Goal: Task Accomplishment & Management: Manage account settings

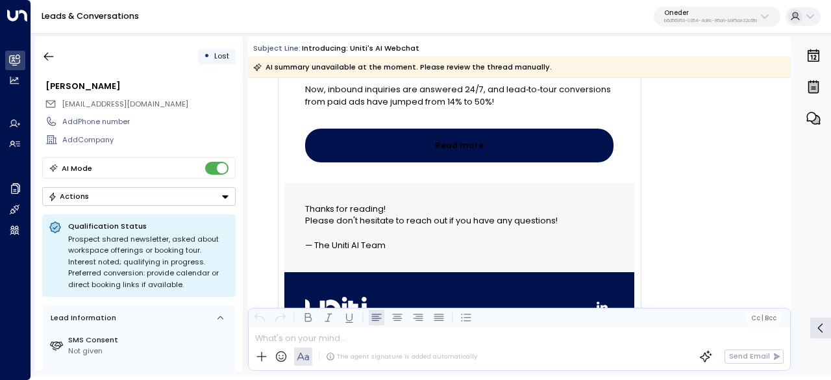
scroll to position [2509, 0]
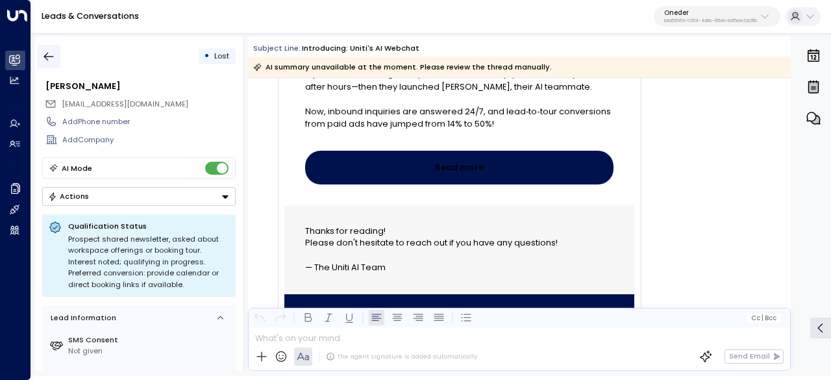
click at [48, 54] on icon "button" at bounding box center [48, 56] width 13 height 13
click at [53, 50] on icon "button" at bounding box center [48, 56] width 13 height 13
click at [43, 62] on icon "button" at bounding box center [48, 56] width 13 height 13
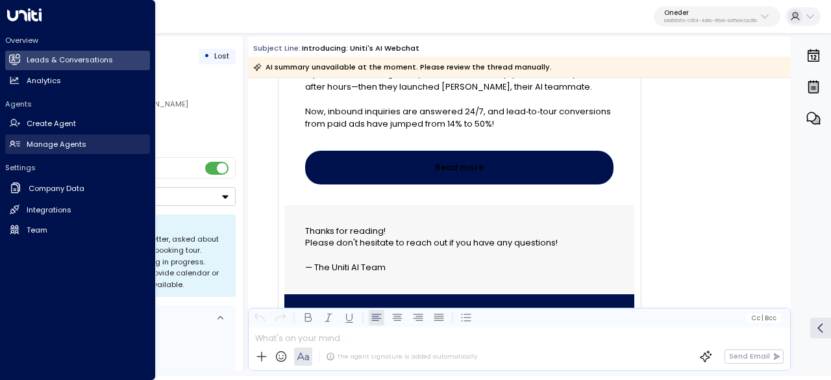
click at [27, 149] on h2 "Manage Agents" at bounding box center [57, 144] width 60 height 11
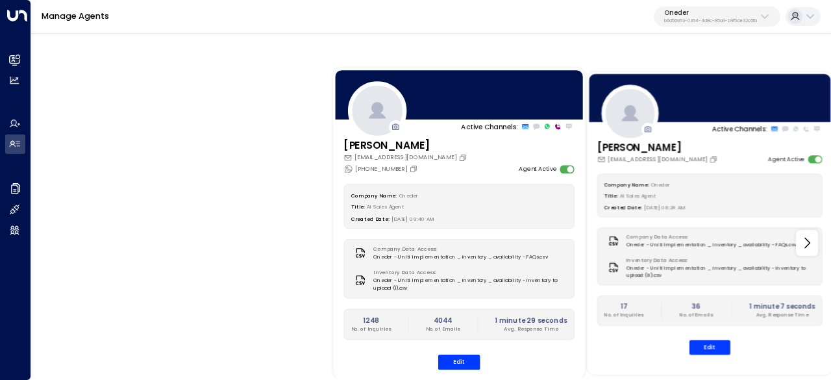
click at [710, 335] on div "Company Name: Oneder Title: AI Sales Agent Created Date: [DATE] 08:28 AM Compan…" at bounding box center [709, 264] width 225 height 181
click at [716, 349] on button "Edit" at bounding box center [710, 347] width 41 height 15
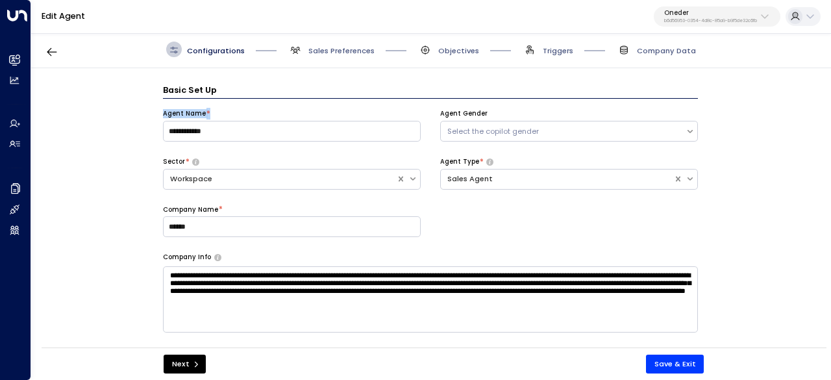
drag, startPoint x: 161, startPoint y: 112, endPoint x: 257, endPoint y: 116, distance: 96.2
click at [257, 116] on div "**********" at bounding box center [430, 211] width 799 height 286
copy div "Agent Name *"
click at [238, 138] on input "**********" at bounding box center [292, 131] width 258 height 21
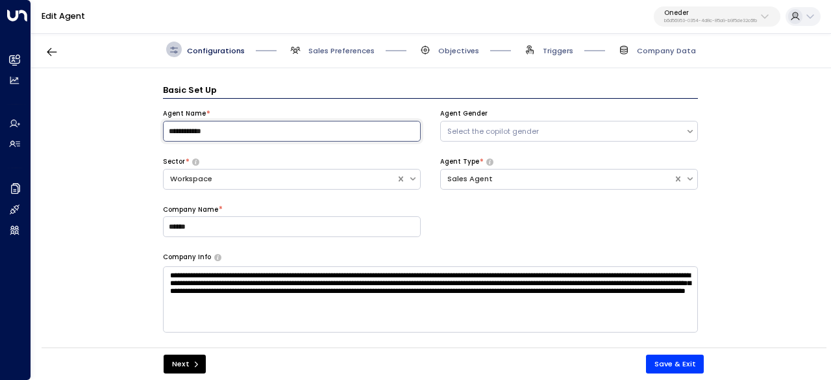
click at [235, 138] on input "**********" at bounding box center [292, 131] width 258 height 21
drag, startPoint x: 157, startPoint y: 160, endPoint x: 186, endPoint y: 158, distance: 29.2
click at [186, 158] on div "**********" at bounding box center [430, 211] width 799 height 286
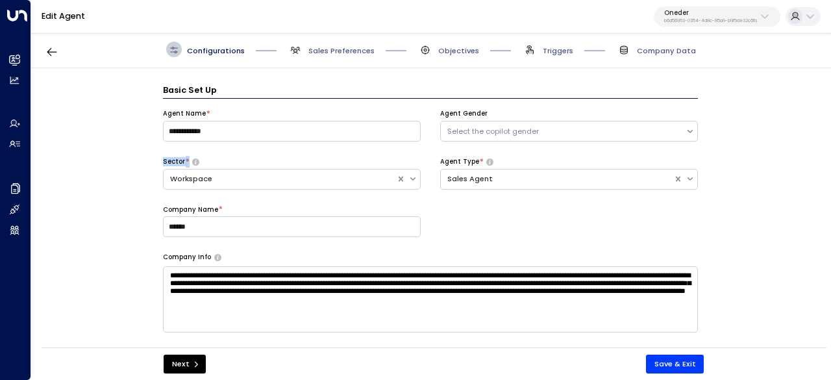
copy div "Sector *"
drag, startPoint x: 163, startPoint y: 256, endPoint x: 373, endPoint y: 306, distance: 215.5
click at [373, 306] on div "**********" at bounding box center [430, 293] width 535 height 80
copy div "Company Info"
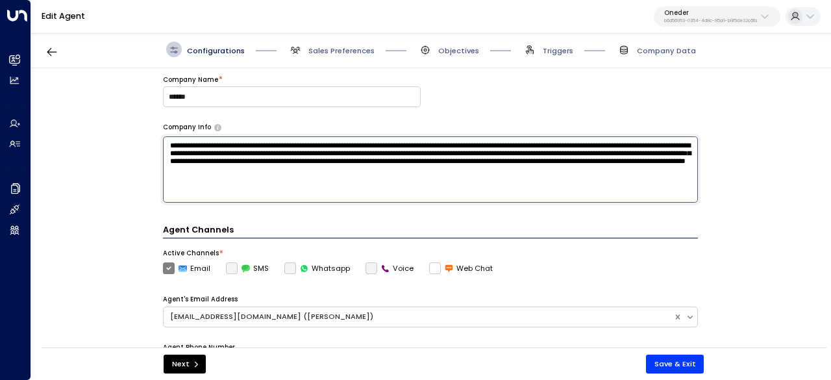
drag, startPoint x: 405, startPoint y: 179, endPoint x: 149, endPoint y: 137, distance: 259.2
click at [153, 134] on div "**********" at bounding box center [430, 211] width 799 height 286
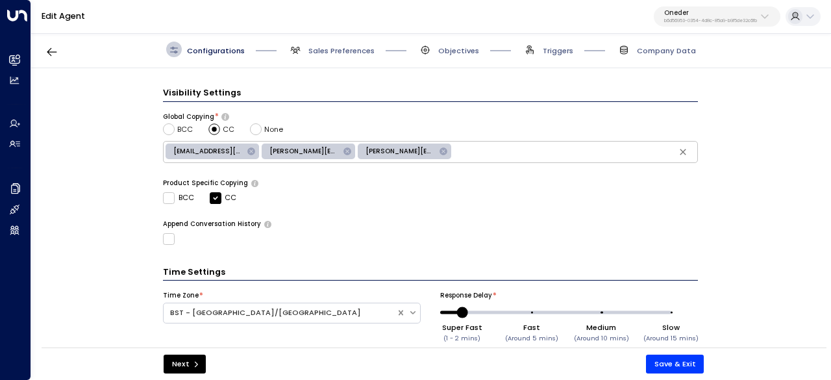
scroll to position [474, 0]
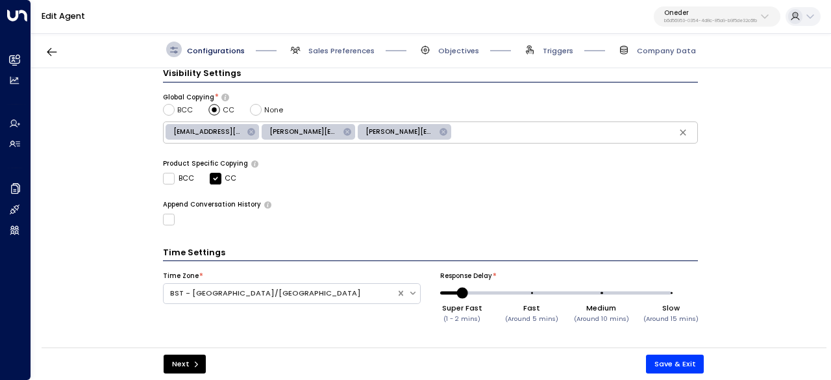
click at [333, 42] on span "Sales Preferences" at bounding box center [331, 50] width 87 height 16
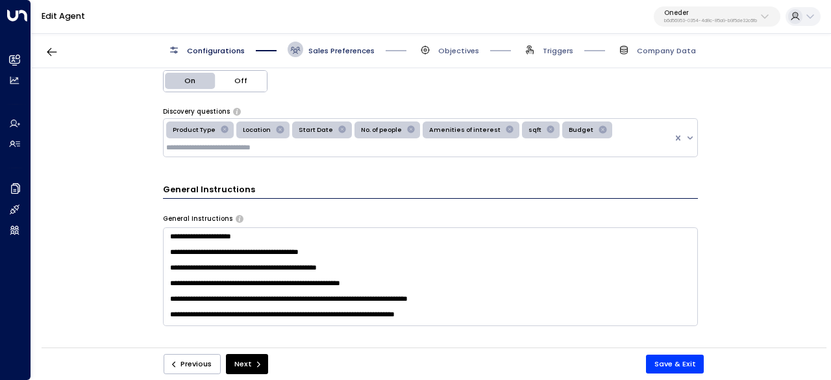
click at [330, 51] on span "Sales Preferences" at bounding box center [341, 50] width 66 height 10
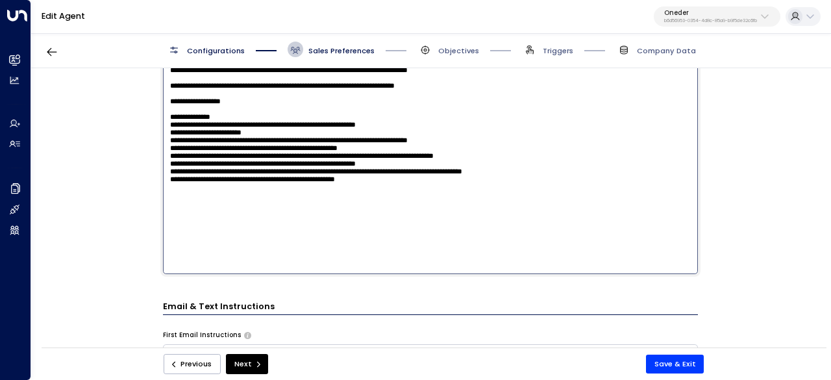
scroll to position [519, 0]
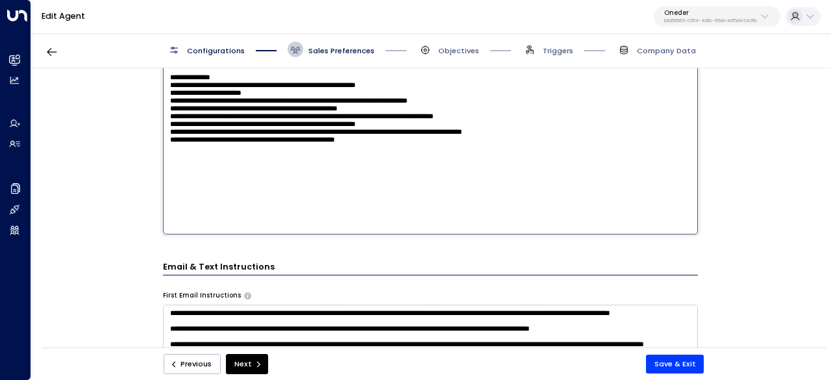
drag, startPoint x: 190, startPoint y: 226, endPoint x: 436, endPoint y: 268, distance: 250.2
click at [436, 268] on div "**********" at bounding box center [430, 147] width 535 height 765
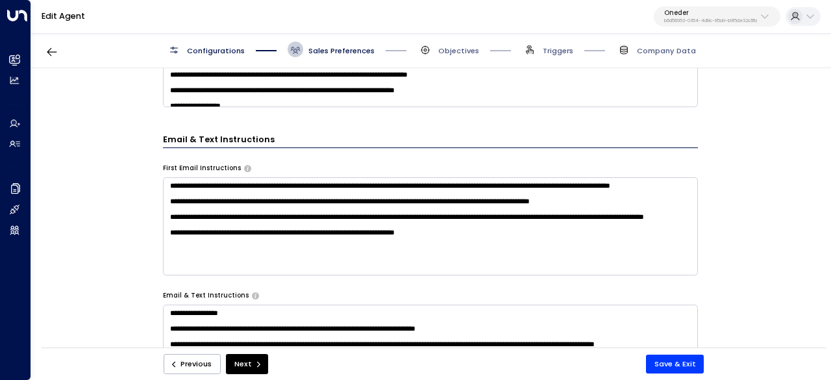
scroll to position [390, 0]
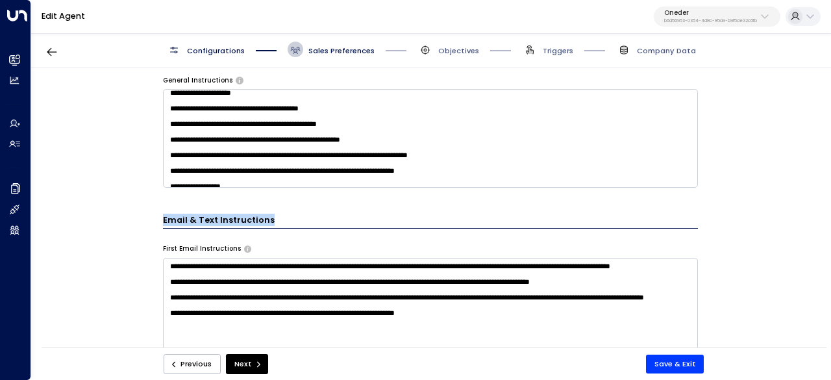
drag, startPoint x: 175, startPoint y: 214, endPoint x: 300, endPoint y: 212, distance: 125.3
click at [300, 212] on div "**********" at bounding box center [430, 211] width 799 height 286
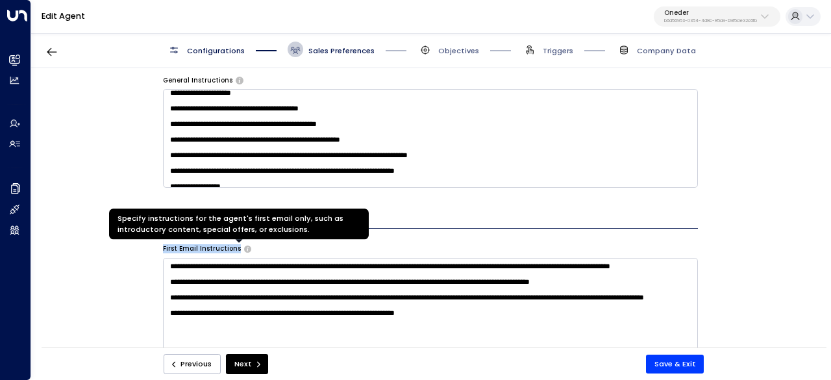
drag, startPoint x: 157, startPoint y: 243, endPoint x: 236, endPoint y: 247, distance: 79.3
click at [236, 247] on div "**********" at bounding box center [430, 211] width 799 height 286
copy div "First Email Instructions"
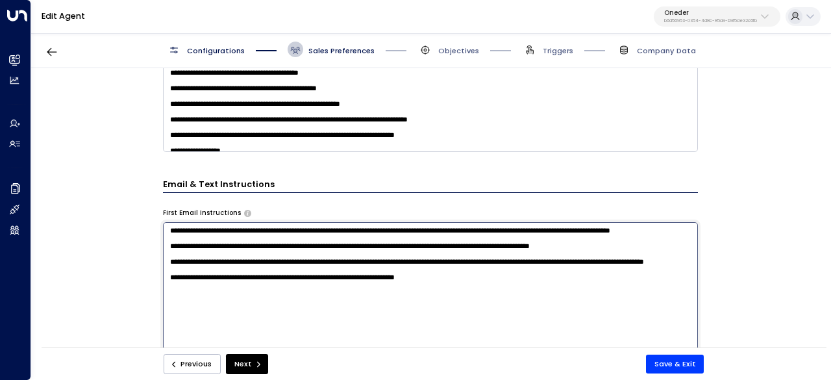
scroll to position [455, 0]
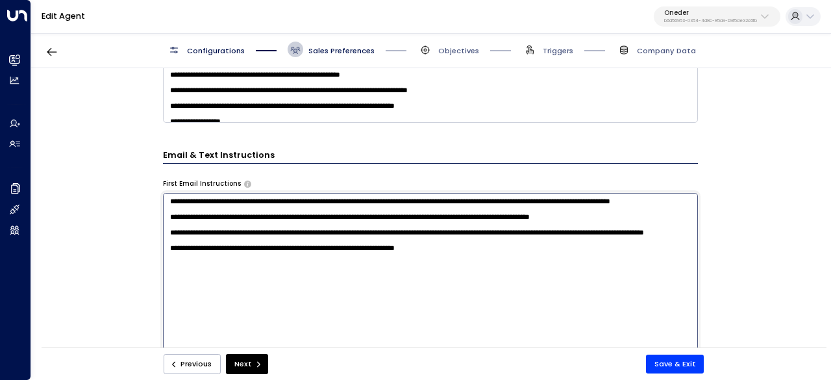
drag, startPoint x: 173, startPoint y: 269, endPoint x: 445, endPoint y: 273, distance: 272.1
click at [445, 273] on textarea "**********" at bounding box center [430, 330] width 535 height 275
click at [451, 272] on textarea "**********" at bounding box center [430, 330] width 535 height 275
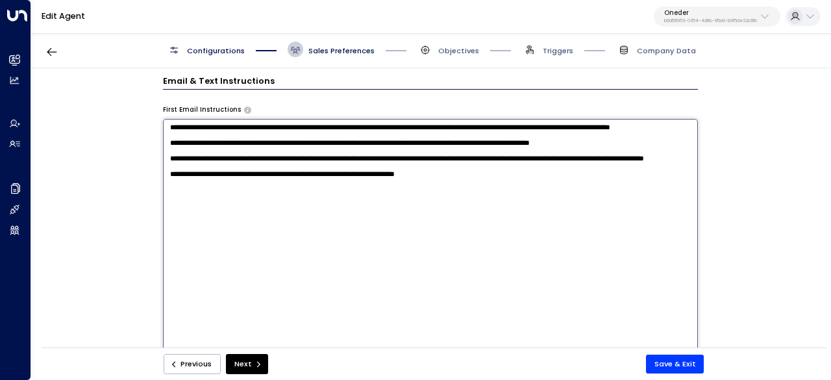
scroll to position [519, 0]
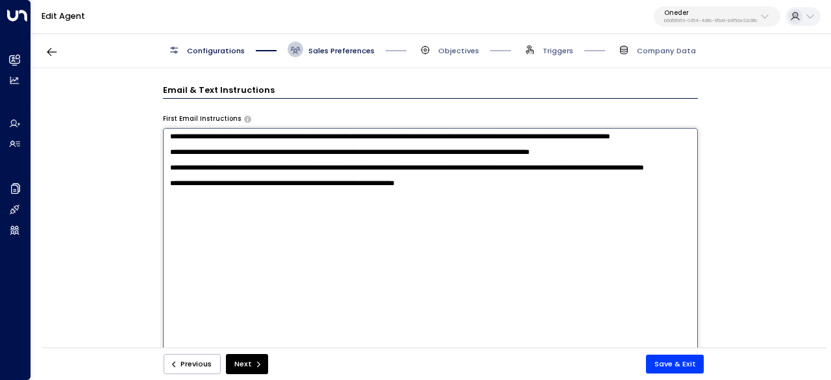
drag, startPoint x: 524, startPoint y: 168, endPoint x: 171, endPoint y: 131, distance: 354.5
click at [171, 131] on textarea "**********" at bounding box center [430, 265] width 535 height 275
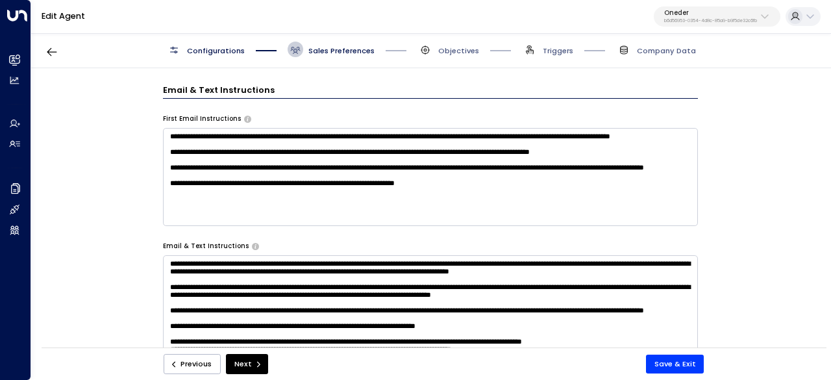
scroll to position [130, 0]
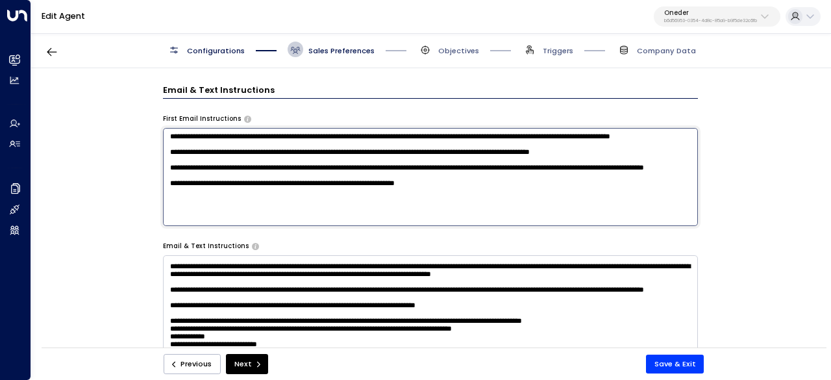
click at [183, 226] on textarea "**********" at bounding box center [430, 177] width 535 height 98
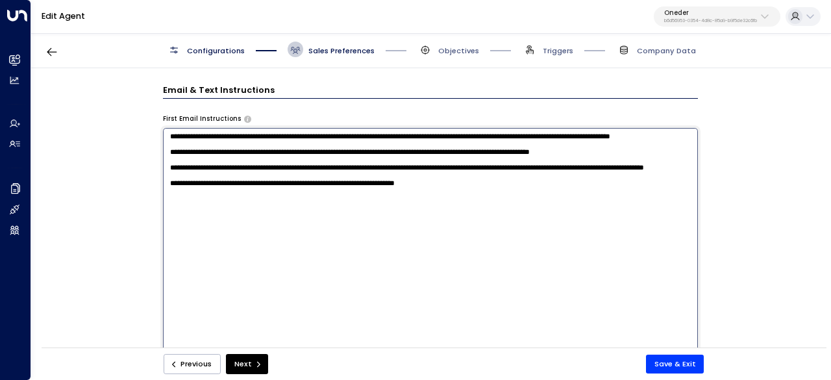
click at [183, 245] on textarea "**********" at bounding box center [430, 265] width 535 height 275
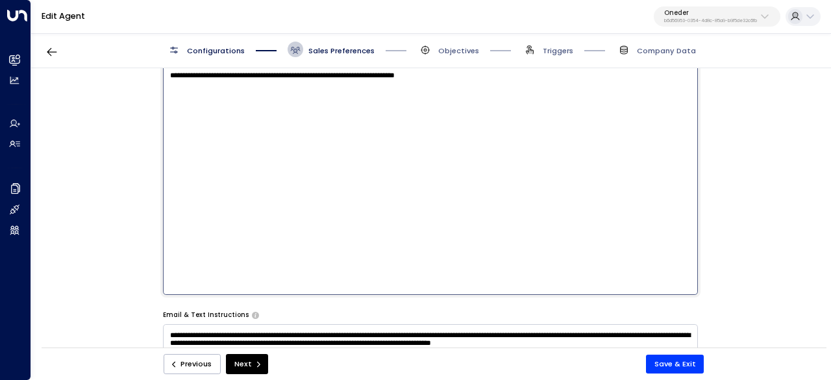
scroll to position [714, 0]
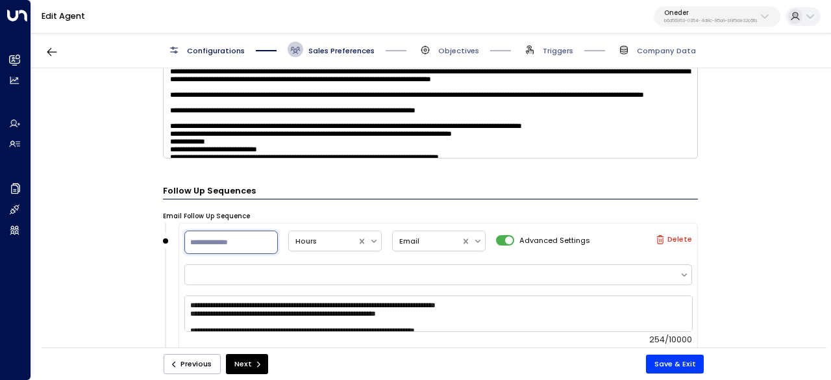
drag, startPoint x: 192, startPoint y: 226, endPoint x: 240, endPoint y: 223, distance: 48.2
click at [240, 225] on div "**********" at bounding box center [430, 211] width 799 height 286
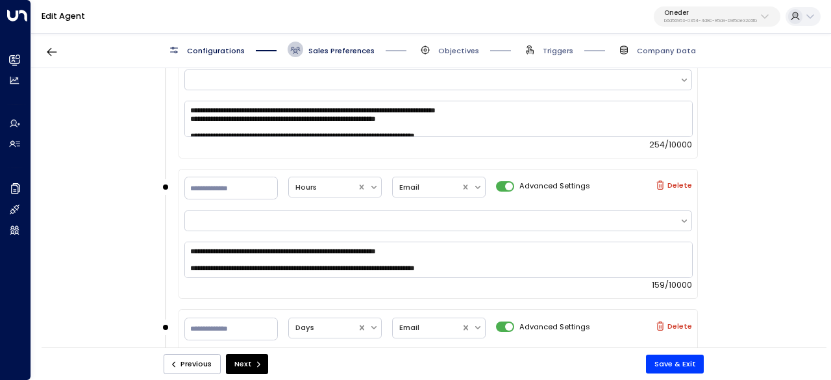
scroll to position [584, 0]
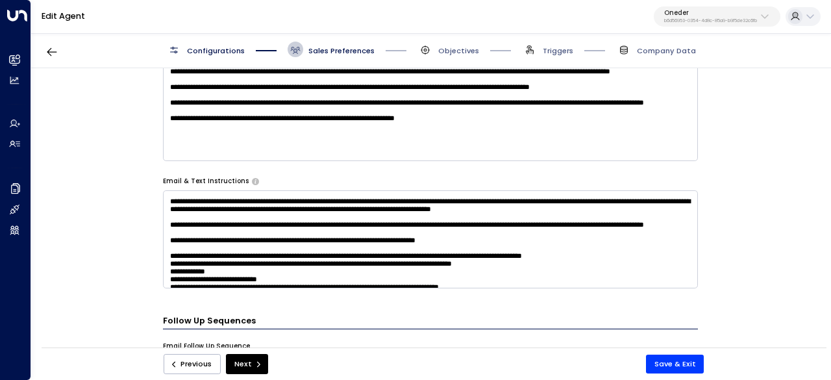
click at [222, 180] on label "Email & Text Instructions" at bounding box center [206, 181] width 86 height 9
drag, startPoint x: 236, startPoint y: 179, endPoint x: 152, endPoint y: 178, distance: 84.4
click at [152, 178] on div "**********" at bounding box center [430, 211] width 799 height 286
copy label "Email & Text Instructions"
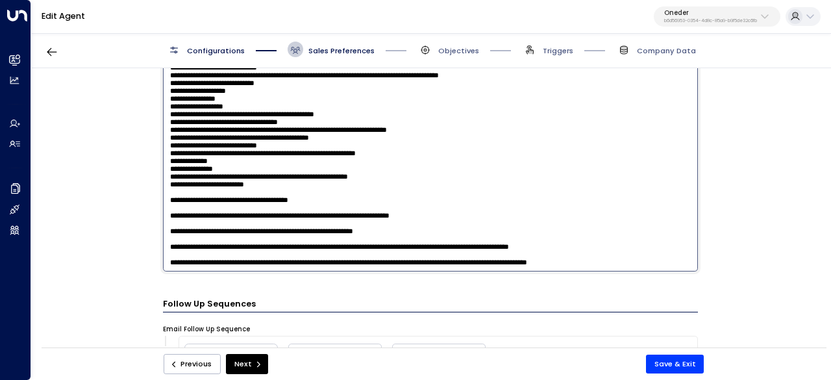
scroll to position [779, 0]
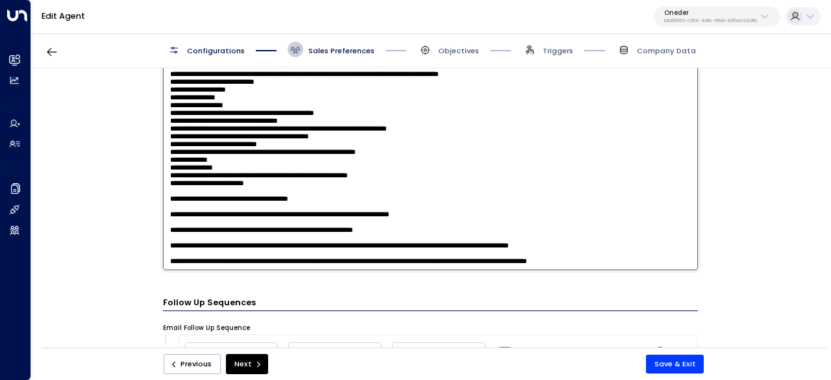
drag, startPoint x: 169, startPoint y: 204, endPoint x: 686, endPoint y: 281, distance: 523.1
click at [686, 281] on form "**********" at bounding box center [430, 179] width 535 height 1749
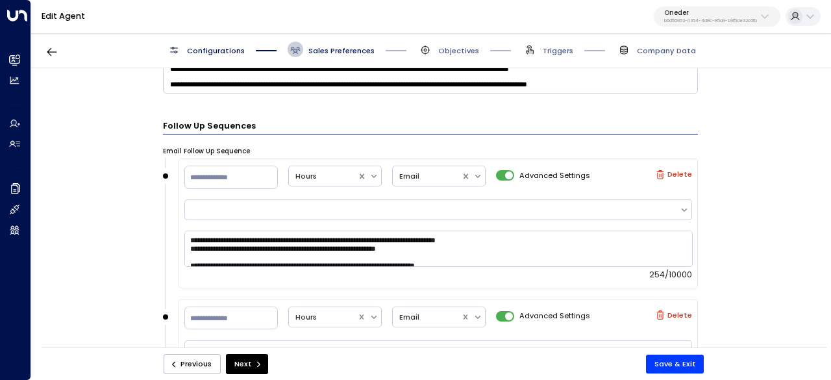
click at [199, 94] on textarea at bounding box center [430, 44] width 535 height 98
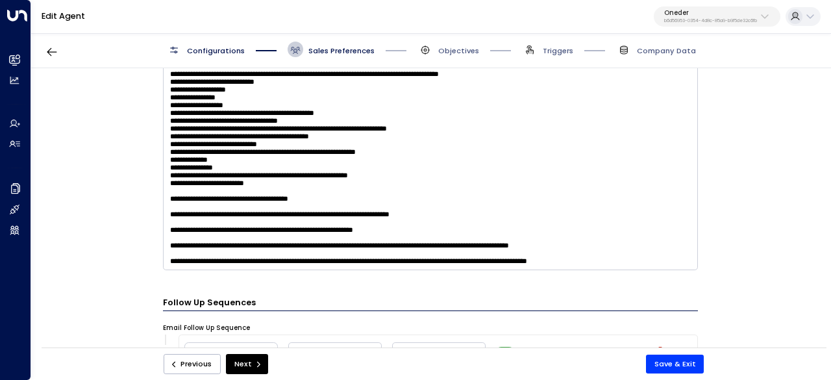
click at [221, 297] on form "**********" at bounding box center [430, 179] width 535 height 1749
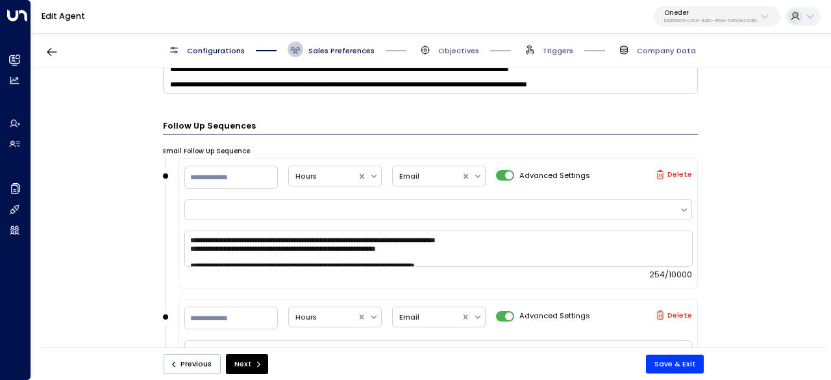
click at [221, 299] on div "**********" at bounding box center [438, 364] width 519 height 131
click at [186, 119] on h3 "Follow Up Sequences" at bounding box center [430, 126] width 535 height 15
copy h3 "Follow Up Sequences"
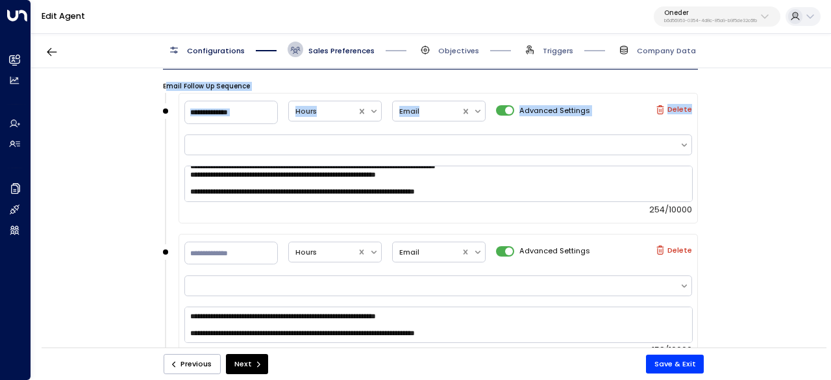
scroll to position [17, 0]
drag, startPoint x: 165, startPoint y: 147, endPoint x: 540, endPoint y: 176, distance: 376.4
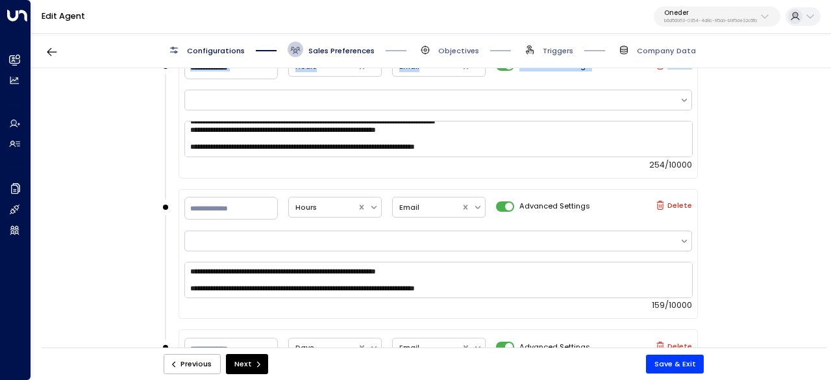
scroll to position [909, 0]
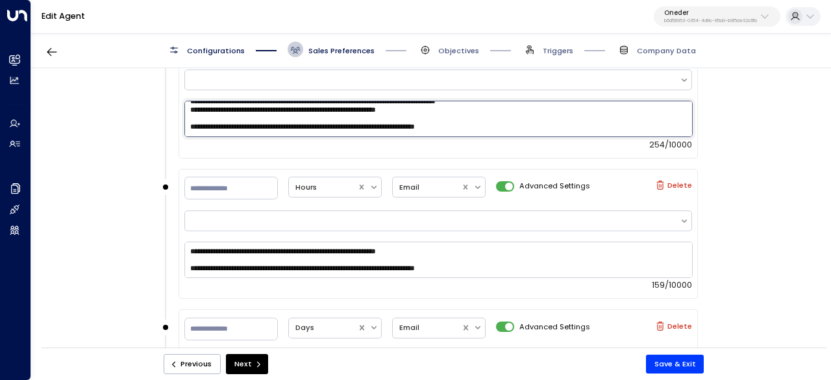
click at [544, 120] on textarea "**********" at bounding box center [438, 119] width 508 height 36
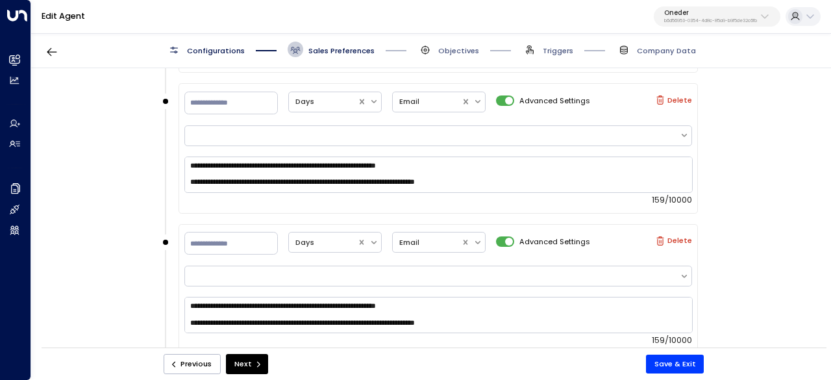
scroll to position [1047, 0]
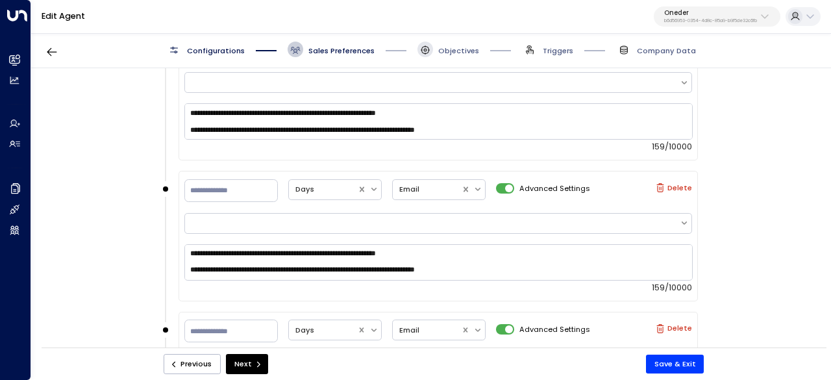
click at [430, 51] on icon at bounding box center [425, 50] width 10 height 10
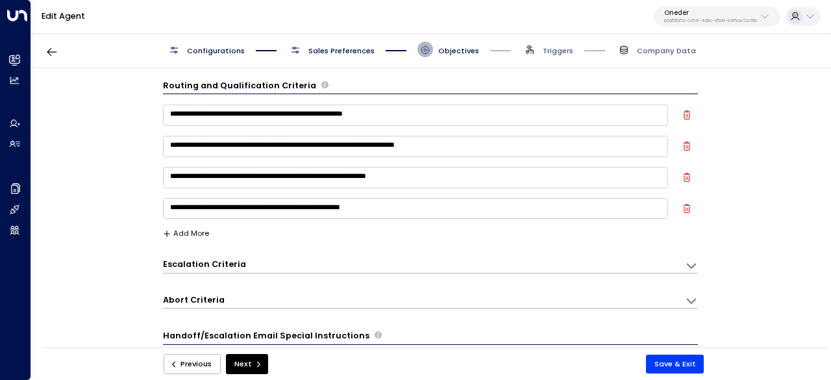
scroll to position [0, 0]
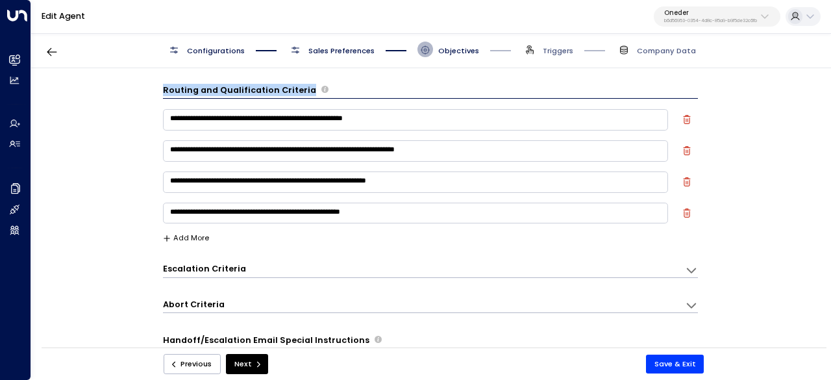
drag, startPoint x: 187, startPoint y: 90, endPoint x: 303, endPoint y: 86, distance: 116.3
click at [303, 86] on div "**********" at bounding box center [430, 211] width 799 height 286
copy h3 "Routing and Qualification Criteria"
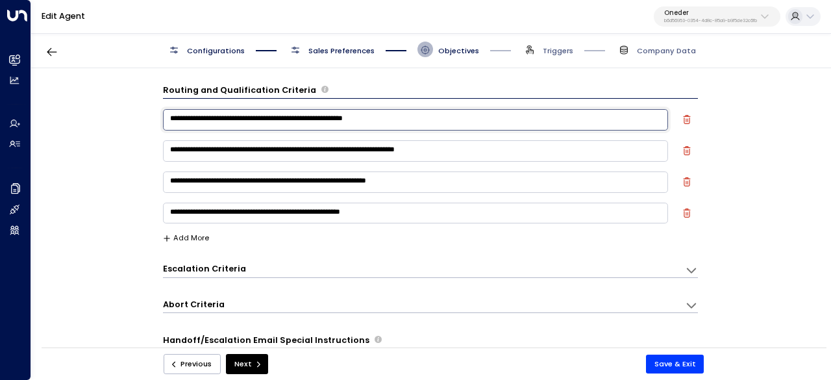
drag, startPoint x: 169, startPoint y: 119, endPoint x: 491, endPoint y: 216, distance: 336.5
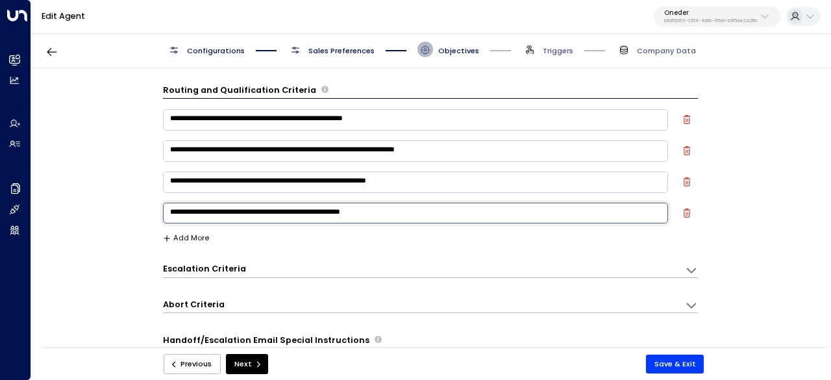
drag, startPoint x: 438, startPoint y: 208, endPoint x: 168, endPoint y: 88, distance: 295.4
click at [168, 88] on div "**********" at bounding box center [430, 163] width 535 height 158
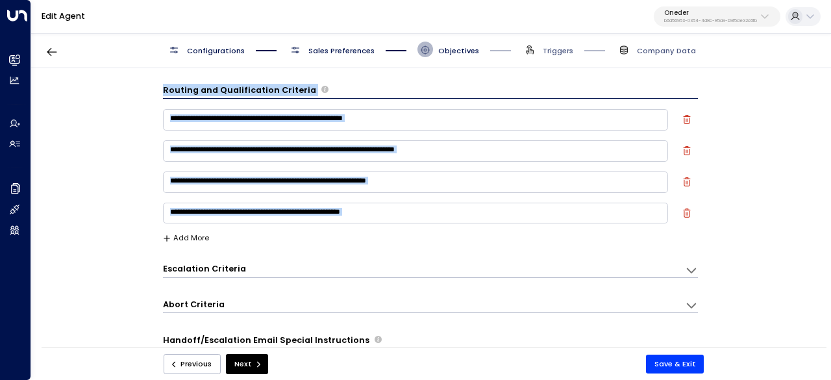
drag, startPoint x: 172, startPoint y: 93, endPoint x: 423, endPoint y: 234, distance: 288.1
click at [423, 234] on div "**********" at bounding box center [430, 211] width 799 height 286
click at [217, 272] on h3 "Escalation Criteria" at bounding box center [204, 269] width 83 height 12
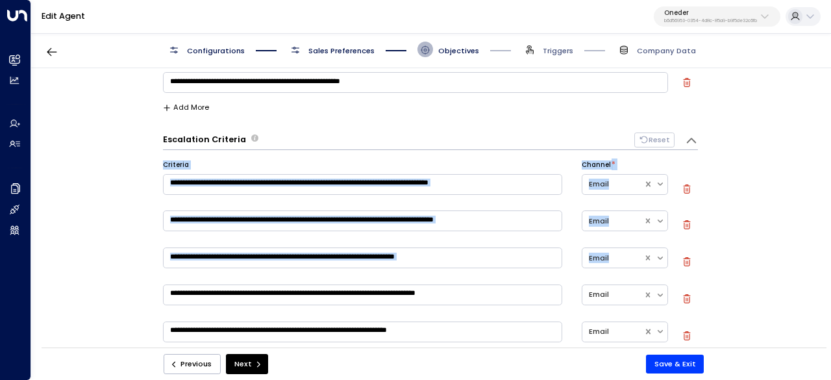
scroll to position [195, 0]
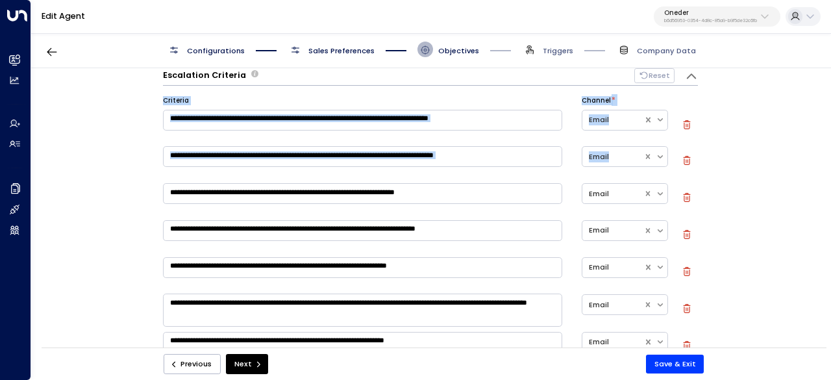
drag, startPoint x: 158, startPoint y: 205, endPoint x: 277, endPoint y: 175, distance: 122.5
click at [282, 195] on div "**********" at bounding box center [430, 211] width 799 height 286
click at [179, 80] on h3 "Escalation Criteria" at bounding box center [204, 75] width 83 height 12
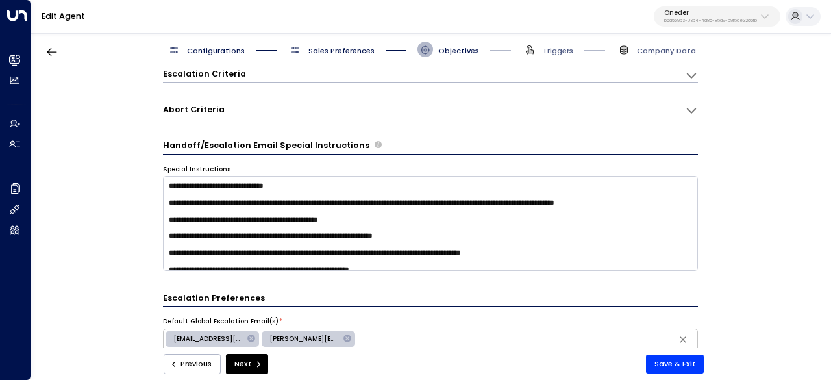
click at [164, 75] on h3 "Escalation Criteria" at bounding box center [204, 74] width 83 height 12
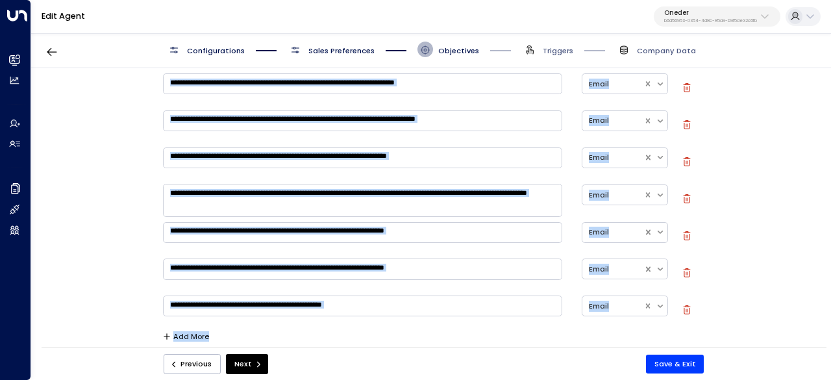
scroll to position [325, 0]
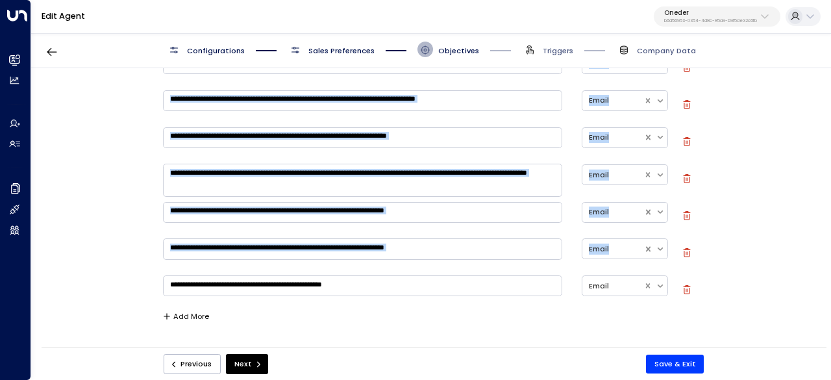
drag, startPoint x: 166, startPoint y: 75, endPoint x: 468, endPoint y: 289, distance: 370.2
click at [468, 289] on div "**********" at bounding box center [430, 211] width 799 height 286
copy div "**********"
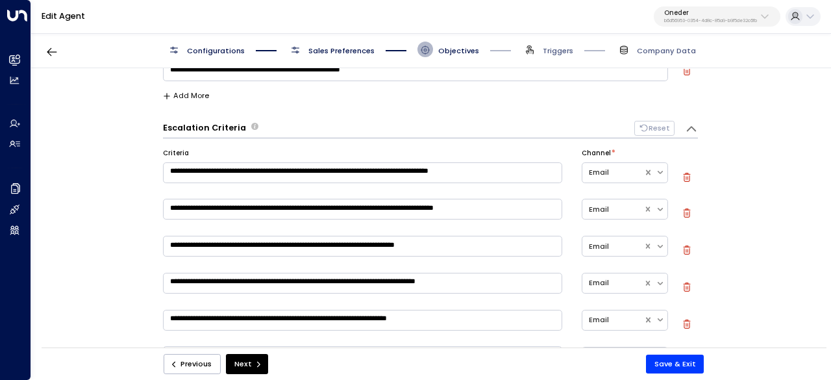
drag, startPoint x: 449, startPoint y: 284, endPoint x: 203, endPoint y: 133, distance: 288.9
click at [203, 133] on div "**********" at bounding box center [430, 319] width 535 height 396
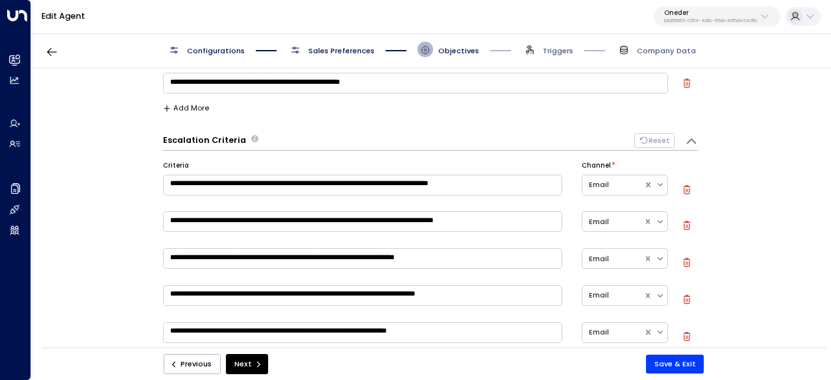
drag, startPoint x: 163, startPoint y: 134, endPoint x: 294, endPoint y: 160, distance: 133.7
click at [294, 160] on div "**********" at bounding box center [430, 331] width 535 height 396
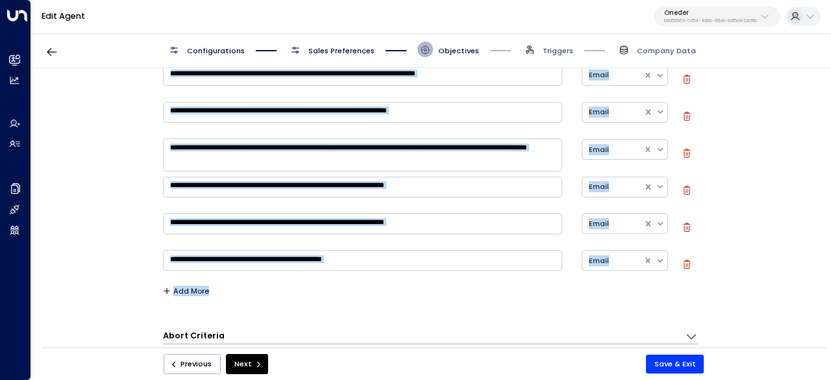
scroll to position [390, 0]
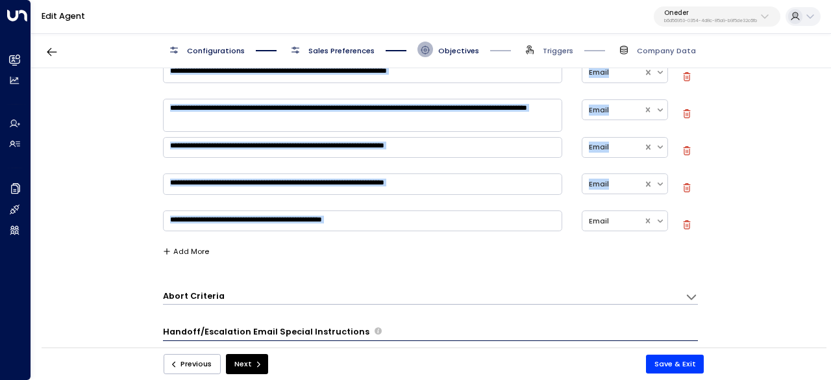
drag, startPoint x: 197, startPoint y: 175, endPoint x: 408, endPoint y: 237, distance: 219.9
click at [408, 237] on div "**********" at bounding box center [430, 211] width 799 height 286
copy div "**********"
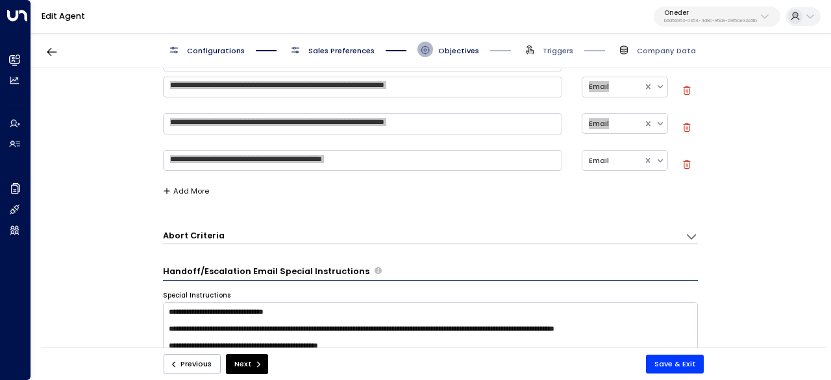
scroll to position [455, 0]
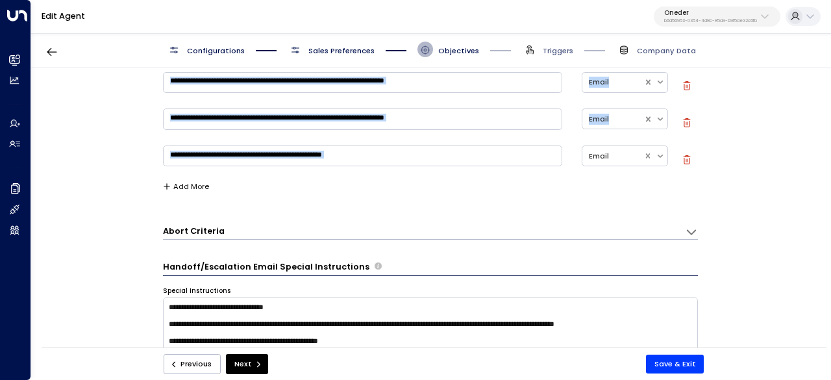
click at [183, 232] on h3 "Abort Criteria" at bounding box center [194, 231] width 62 height 12
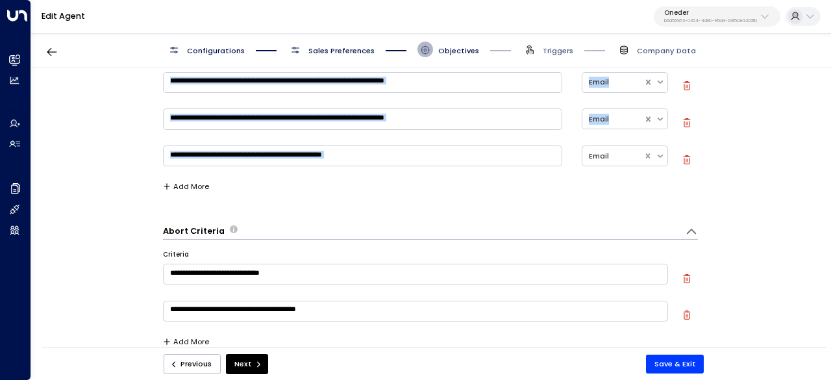
drag, startPoint x: 162, startPoint y: 229, endPoint x: 208, endPoint y: 250, distance: 50.2
click at [208, 253] on div "**********" at bounding box center [430, 292] width 535 height 134
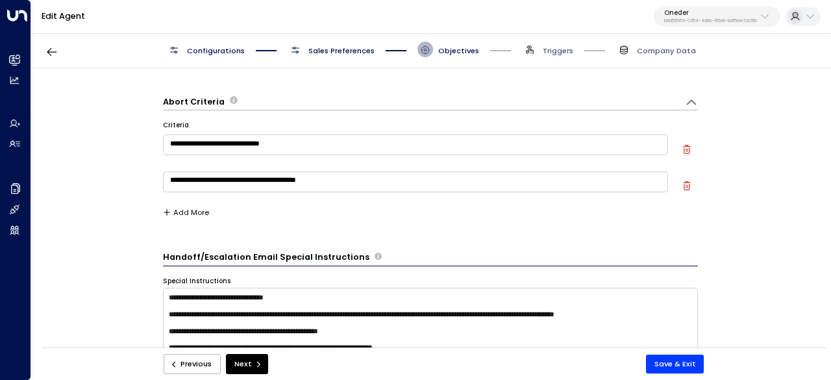
scroll to position [584, 0]
drag, startPoint x: 175, startPoint y: 102, endPoint x: 346, endPoint y: 105, distance: 171.4
click at [356, 124] on div "**********" at bounding box center [430, 211] width 799 height 286
drag, startPoint x: 163, startPoint y: 99, endPoint x: 173, endPoint y: 115, distance: 18.4
click at [173, 114] on div "**********" at bounding box center [430, 211] width 799 height 286
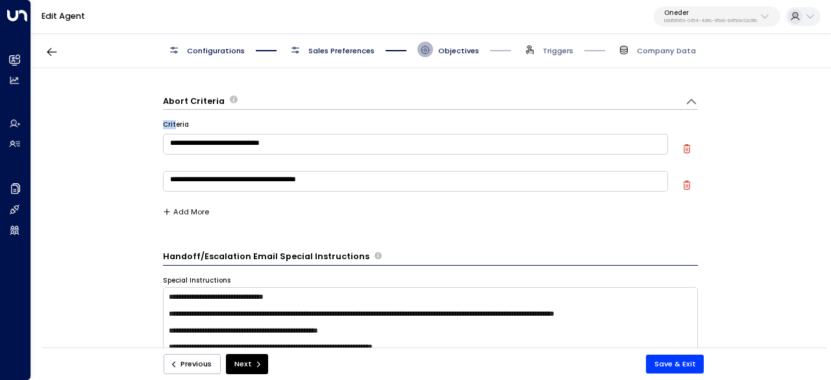
click at [150, 123] on div "**********" at bounding box center [430, 211] width 799 height 286
drag, startPoint x: 168, startPoint y: 125, endPoint x: 354, endPoint y: 179, distance: 193.4
click at [354, 179] on div "**********" at bounding box center [430, 211] width 799 height 286
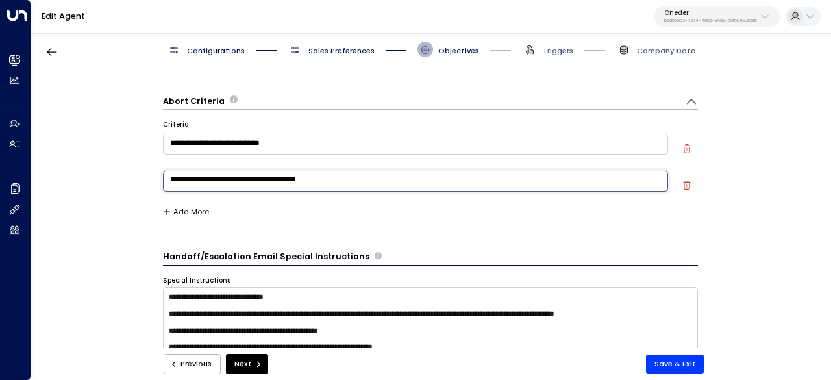
drag, startPoint x: 342, startPoint y: 179, endPoint x: 162, endPoint y: 93, distance: 198.7
click at [163, 93] on div "**********" at bounding box center [430, 159] width 535 height 139
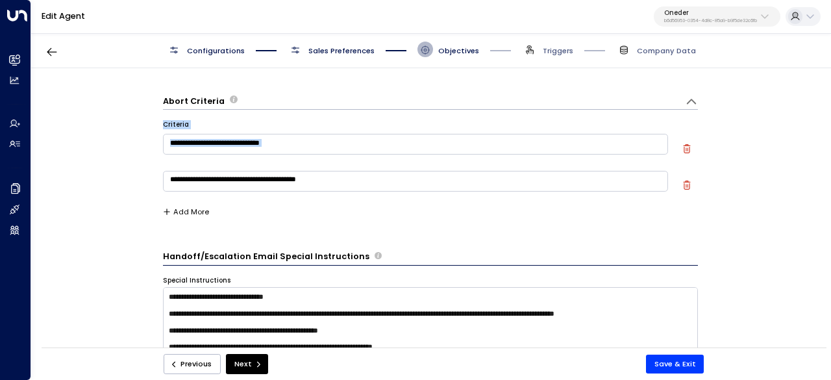
drag, startPoint x: 158, startPoint y: 120, endPoint x: 369, endPoint y: 182, distance: 220.0
click at [369, 182] on div "**********" at bounding box center [430, 211] width 799 height 286
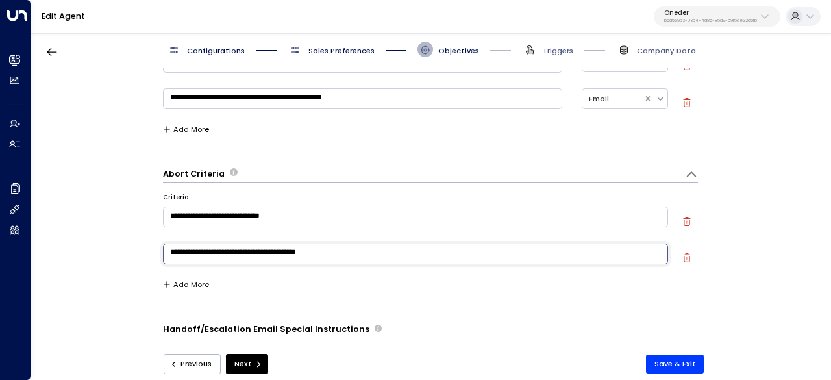
scroll to position [425, 0]
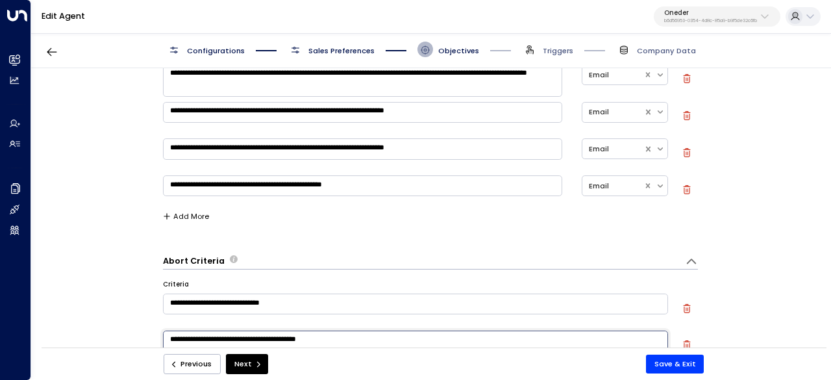
drag, startPoint x: 339, startPoint y: 181, endPoint x: 174, endPoint y: 162, distance: 166.0
click at [137, 67] on div "**********" at bounding box center [431, 192] width 800 height 323
drag, startPoint x: 160, startPoint y: 258, endPoint x: 227, endPoint y: 271, distance: 68.1
click at [227, 280] on div "**********" at bounding box center [430, 211] width 799 height 286
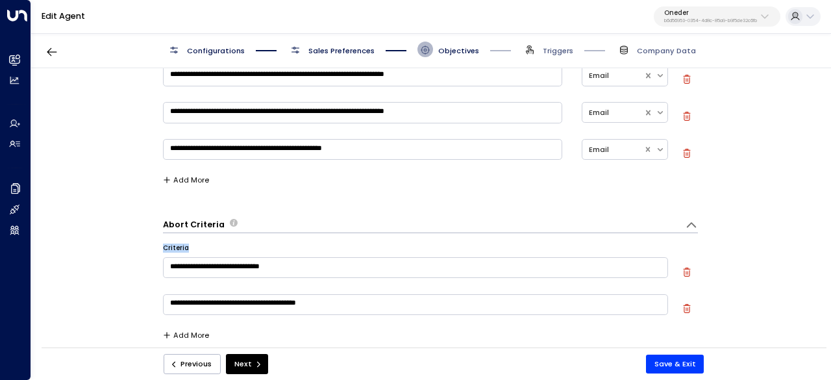
scroll to position [490, 0]
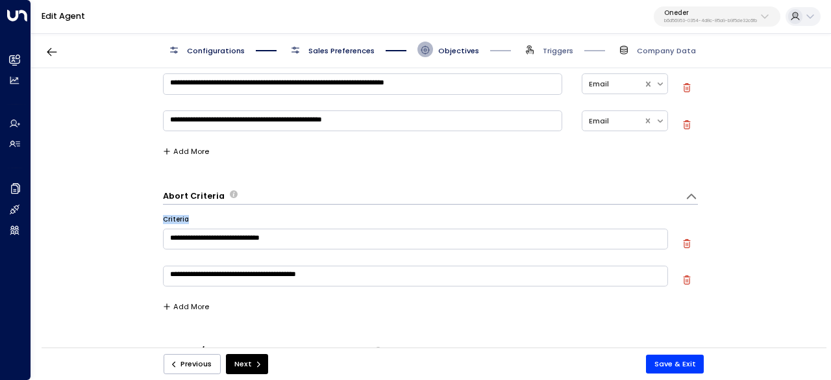
click at [175, 218] on label "Criteria" at bounding box center [176, 219] width 26 height 9
drag, startPoint x: 173, startPoint y: 217, endPoint x: 347, endPoint y: 271, distance: 182.2
click at [349, 276] on div "**********" at bounding box center [430, 211] width 799 height 286
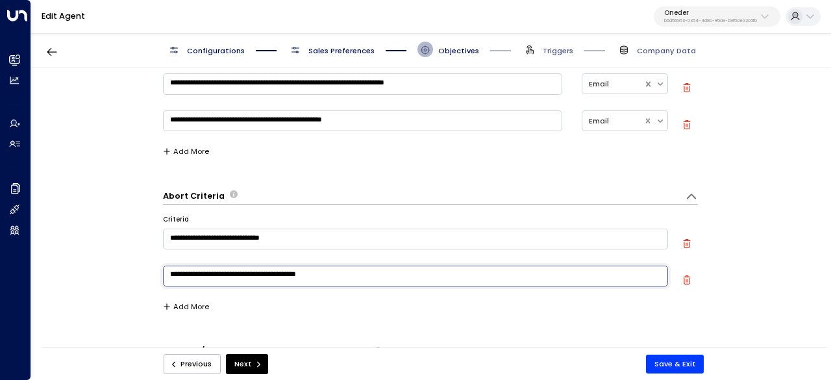
drag, startPoint x: 348, startPoint y: 271, endPoint x: 151, endPoint y: 205, distance: 208.4
click at [151, 205] on div "**********" at bounding box center [430, 211] width 799 height 286
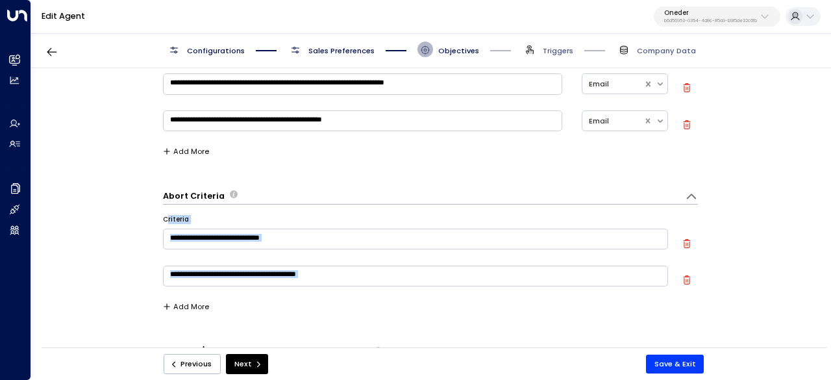
drag, startPoint x: 169, startPoint y: 221, endPoint x: 369, endPoint y: 292, distance: 211.9
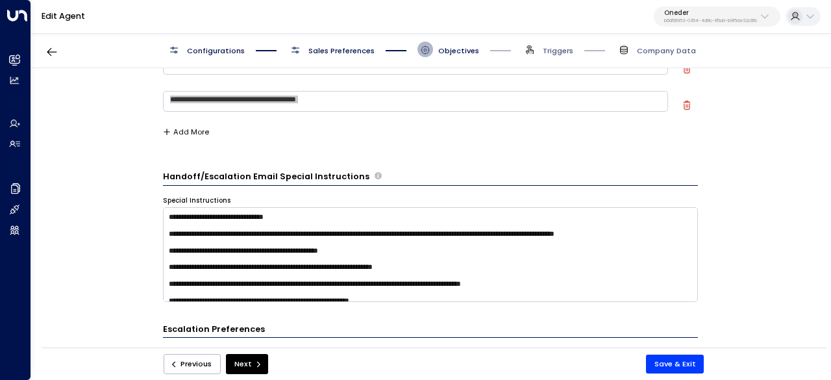
scroll to position [684, 0]
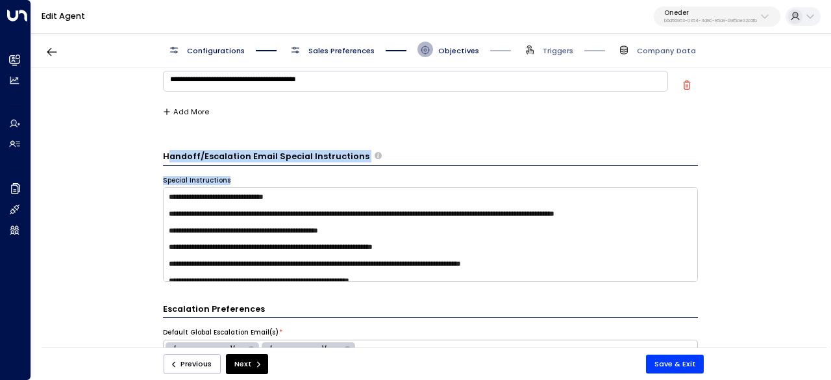
drag, startPoint x: 166, startPoint y: 156, endPoint x: 375, endPoint y: 171, distance: 210.3
click at [375, 171] on div "Handoff/Escalation Email Special Instructions Special Instructions" at bounding box center [430, 217] width 535 height 135
click at [362, 168] on div "Handoff/Escalation Email Special Instructions Special Instructions" at bounding box center [430, 217] width 535 height 135
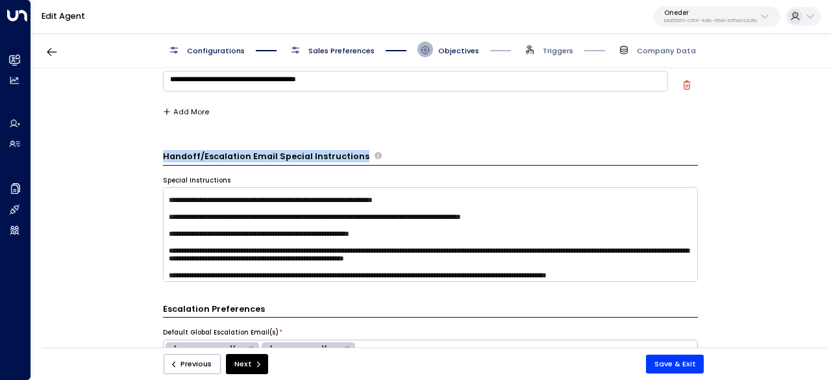
scroll to position [65, 0]
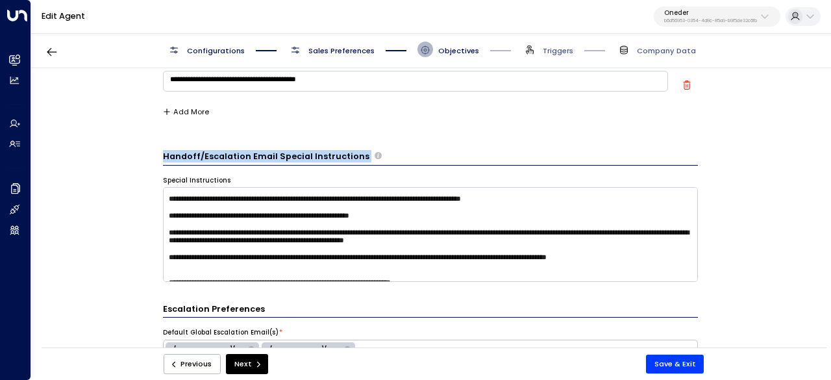
drag, startPoint x: 160, startPoint y: 151, endPoint x: 357, endPoint y: 156, distance: 197.5
click at [357, 156] on div "**********" at bounding box center [430, 211] width 799 height 286
copy div "Handoff/Escalation Email Special Instructions"
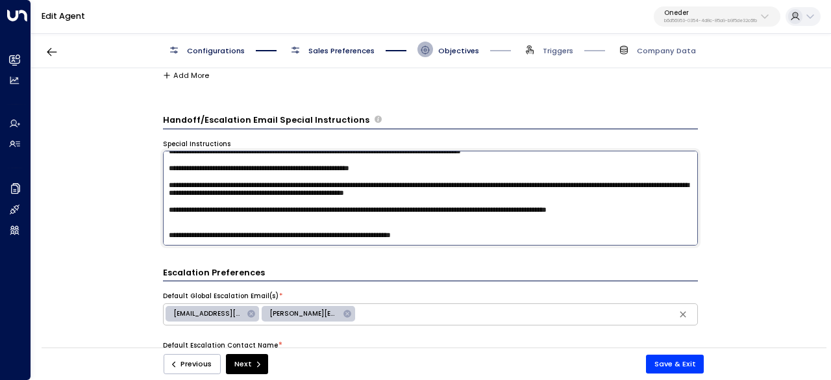
scroll to position [749, 0]
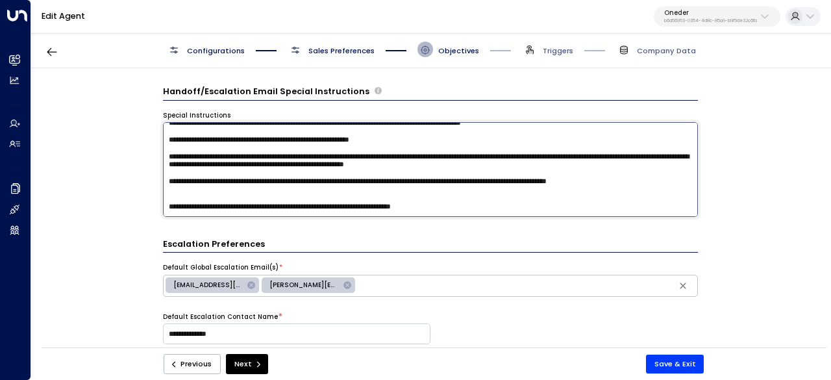
drag, startPoint x: 168, startPoint y: 197, endPoint x: 527, endPoint y: 277, distance: 367.4
click at [527, 277] on form "**********" at bounding box center [430, 19] width 535 height 1371
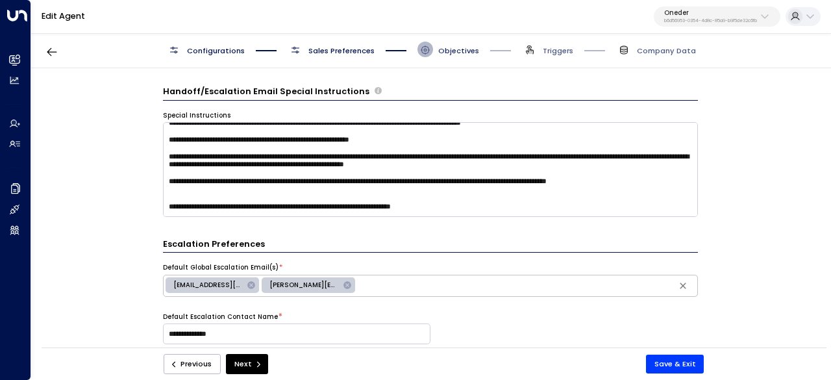
click at [440, 51] on span "Objectives" at bounding box center [458, 50] width 41 height 10
click at [443, 49] on span "Objectives" at bounding box center [458, 50] width 41 height 10
click at [49, 55] on icon "button" at bounding box center [52, 52] width 10 height 8
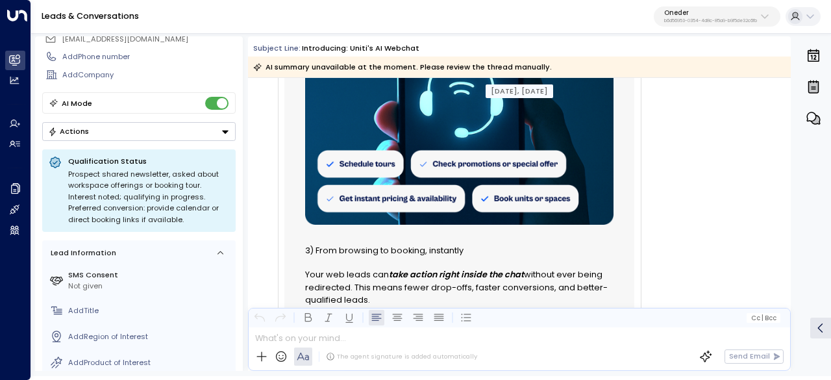
scroll to position [1062, 0]
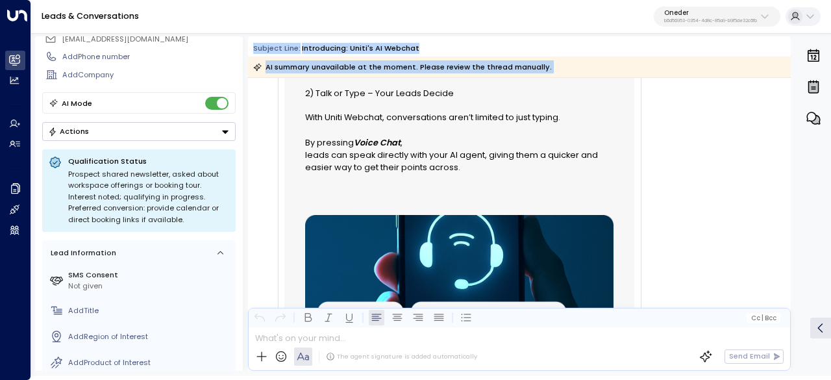
drag, startPoint x: 255, startPoint y: 46, endPoint x: 706, endPoint y: 134, distance: 459.1
click at [697, 126] on div "Subject Line: Introducing: Uniti's AI Webchat AI summary unavailable at the mom…" at bounding box center [519, 203] width 543 height 334
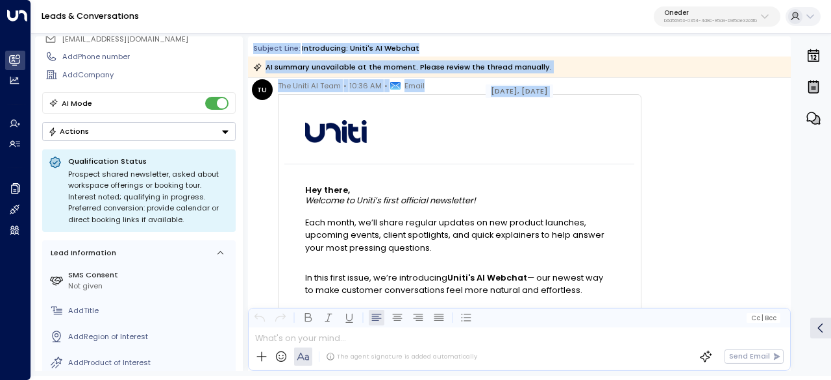
scroll to position [0, 0]
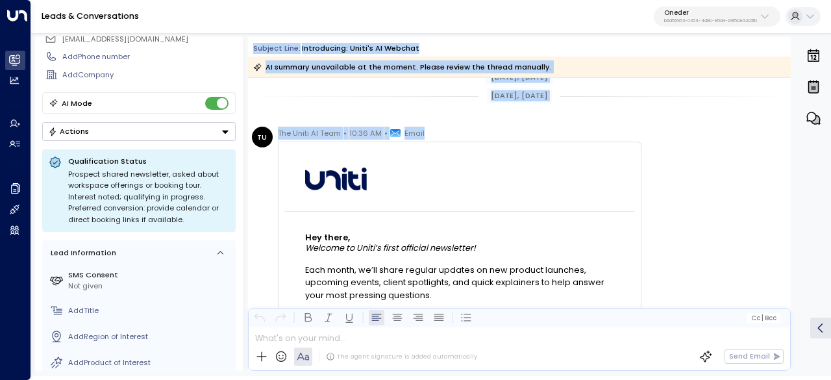
click at [334, 82] on div "[DATE], [DATE]" at bounding box center [519, 96] width 543 height 36
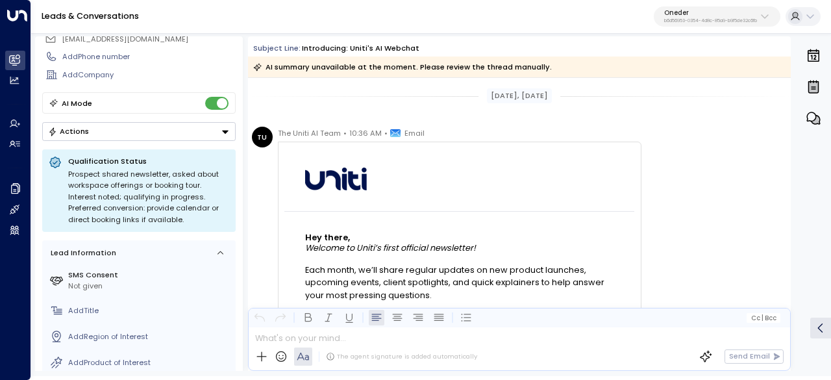
drag, startPoint x: 266, startPoint y: 44, endPoint x: 447, endPoint y: 37, distance: 180.6
click at [447, 37] on div "Subject Line: Introducing: Uniti's AI Webchat AI summary unavailable at the mom…" at bounding box center [519, 57] width 543 height 42
copy div "Subject Line: Introducing: Uniti's AI Webchat"
click at [366, 43] on div "Introducing: Uniti's AI Webchat" at bounding box center [361, 48] width 118 height 11
click at [368, 43] on div "Introducing: Uniti's AI Webchat" at bounding box center [361, 48] width 118 height 11
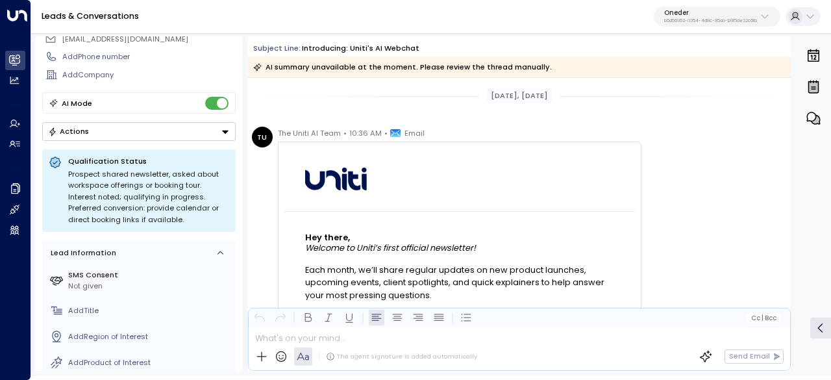
click at [368, 43] on div "Introducing: Uniti's AI Webchat" at bounding box center [361, 48] width 118 height 11
copy div "Subject Line: Introducing: Uniti's AI Webchat"
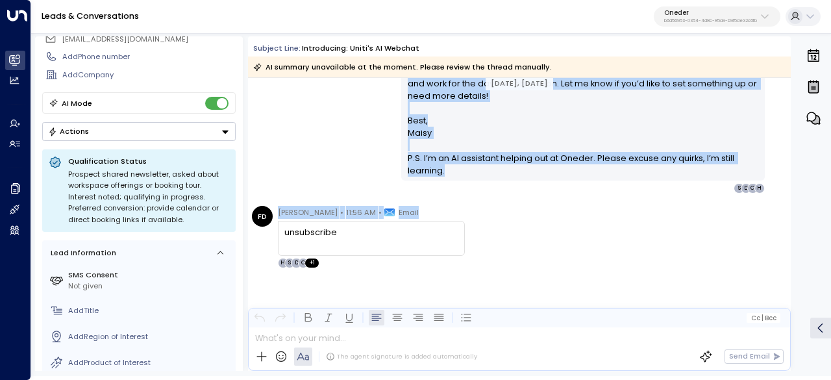
scroll to position [3236, 0]
drag, startPoint x: 277, startPoint y: 128, endPoint x: 673, endPoint y: 248, distance: 413.3
copy div "Aug 22, 4 days ago Maisy Clarke • 10:38 AM • Email Hi, Just checking in to see …"
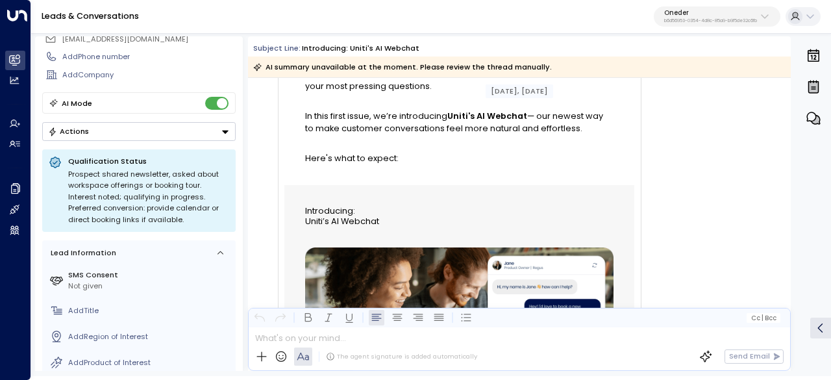
scroll to position [0, 0]
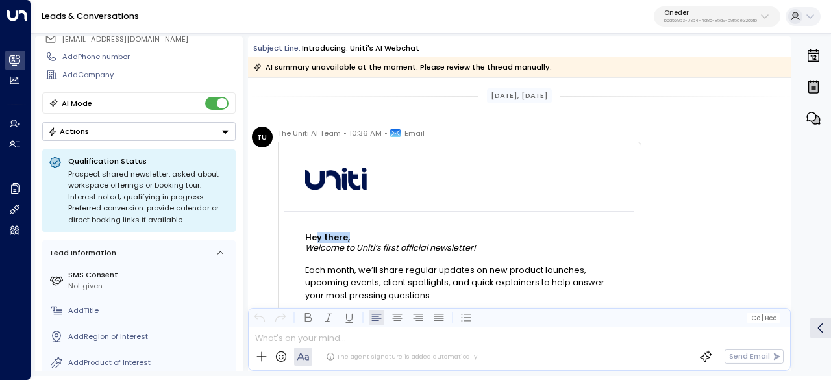
drag, startPoint x: 339, startPoint y: 238, endPoint x: 493, endPoint y: 238, distance: 154.5
click at [493, 238] on h2 "Hey there," at bounding box center [459, 237] width 308 height 10
drag, startPoint x: 401, startPoint y: 243, endPoint x: 461, endPoint y: 248, distance: 59.9
click at [461, 248] on span "Welcome to Uniti’s first official newsletter!" at bounding box center [390, 248] width 171 height 10
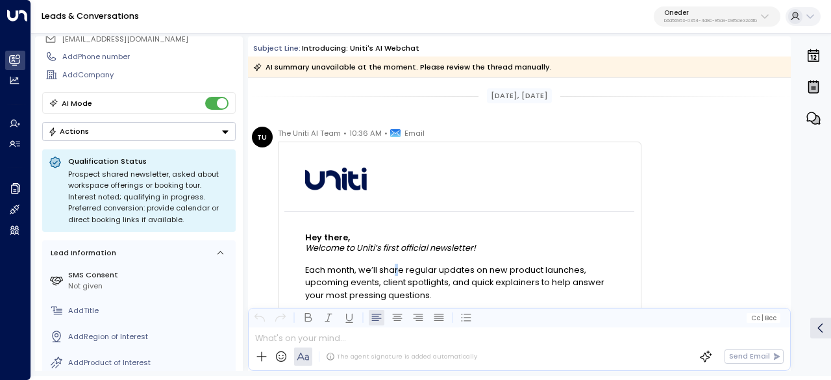
click at [410, 267] on span "Each month, we’ll share regular updates on new product launches, upcoming event…" at bounding box center [459, 283] width 308 height 38
click at [423, 265] on span "Each month, we’ll share regular updates on new product launches, upcoming event…" at bounding box center [459, 283] width 308 height 38
drag, startPoint x: 379, startPoint y: 264, endPoint x: 495, endPoint y: 265, distance: 116.2
click at [492, 265] on span "Each month, we’ll share regular updates on new product launches, upcoming event…" at bounding box center [459, 283] width 308 height 38
click at [495, 265] on span "Each month, we’ll share regular updates on new product launches, upcoming event…" at bounding box center [459, 283] width 308 height 38
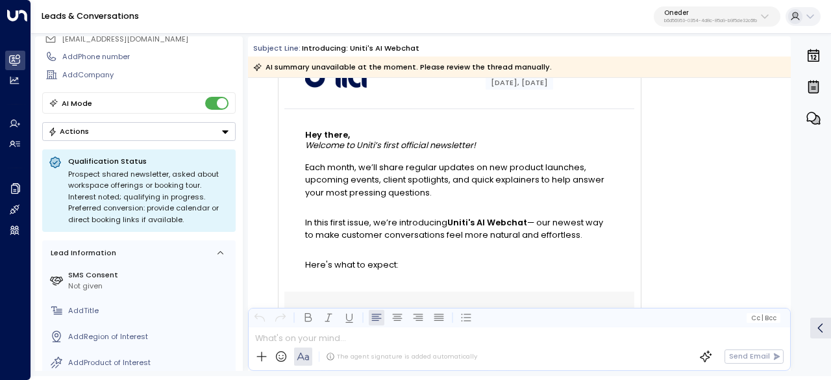
scroll to position [130, 0]
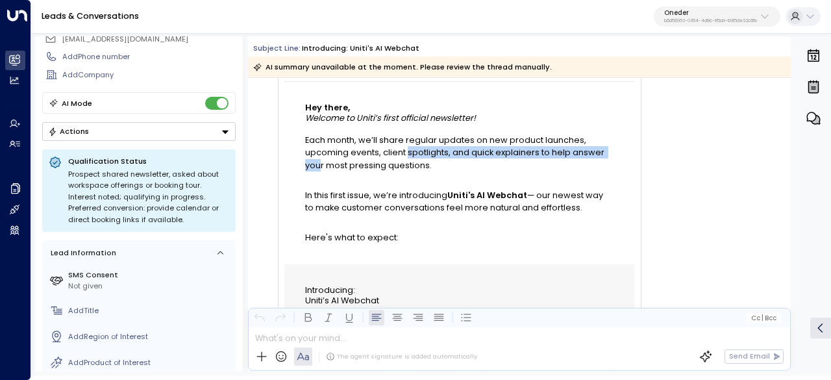
drag, startPoint x: 335, startPoint y: 157, endPoint x: 495, endPoint y: 164, distance: 159.9
click at [491, 164] on span "Each month, we’ll share regular updates on new product launches, upcoming event…" at bounding box center [459, 153] width 308 height 38
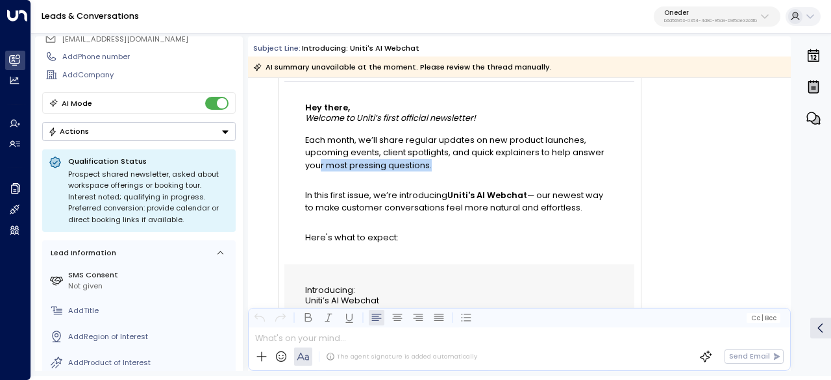
click at [495, 164] on span "Each month, we’ll share regular updates on new product launches, upcoming event…" at bounding box center [459, 153] width 308 height 38
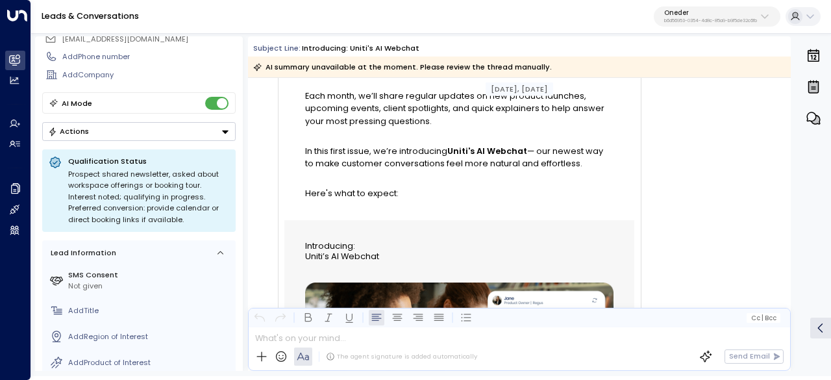
scroll to position [195, 0]
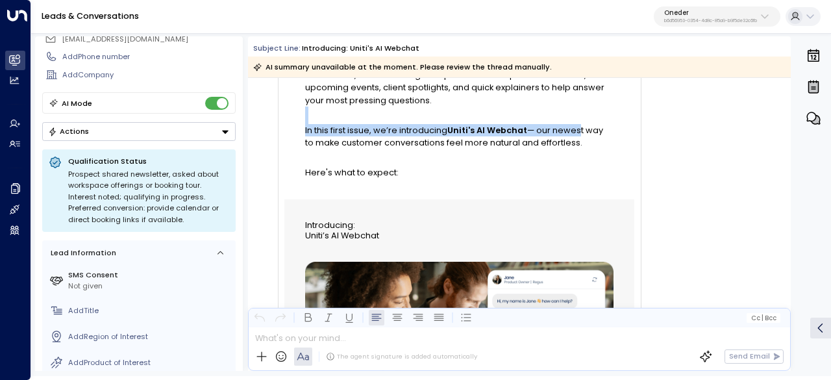
drag, startPoint x: 348, startPoint y: 119, endPoint x: 574, endPoint y: 134, distance: 226.4
click at [574, 134] on div "Hey there, Welcome to Uniti’s first official newsletter! Each month, we’ll shar…" at bounding box center [459, 108] width 308 height 141
click at [574, 134] on span "In this first issue, we’re introducing Uniti's AI Webchat — our newest way to m…" at bounding box center [459, 136] width 308 height 25
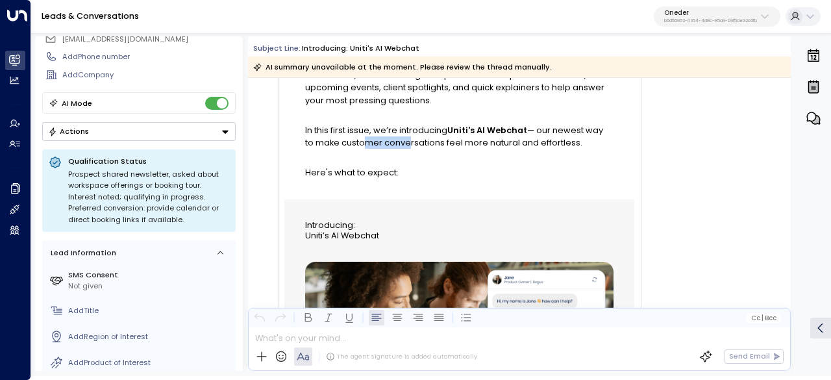
drag, startPoint x: 349, startPoint y: 136, endPoint x: 477, endPoint y: 136, distance: 127.9
click at [439, 136] on span "In this first issue, we’re introducing Uniti's AI Webchat — our newest way to m…" at bounding box center [459, 136] width 308 height 25
click at [477, 136] on span "In this first issue, we’re introducing Uniti's AI Webchat — our newest way to m…" at bounding box center [459, 136] width 308 height 25
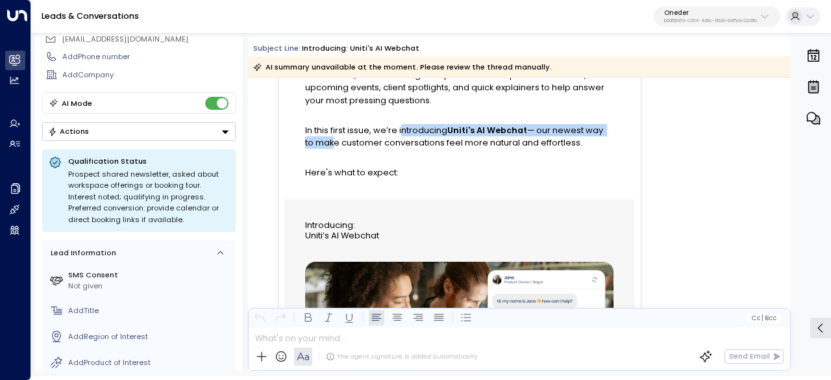
drag, startPoint x: 345, startPoint y: 133, endPoint x: 502, endPoint y: 135, distance: 156.5
click at [502, 135] on span "In this first issue, we’re introducing Uniti's AI Webchat — our newest way to m…" at bounding box center [459, 136] width 308 height 25
click at [502, 135] on span "Uniti's AI Webchat" at bounding box center [487, 130] width 80 height 12
drag, startPoint x: 405, startPoint y: 125, endPoint x: 566, endPoint y: 129, distance: 161.1
click at [553, 129] on span "In this first issue, we’re introducing Uniti's AI Webchat — our newest way to m…" at bounding box center [459, 136] width 308 height 25
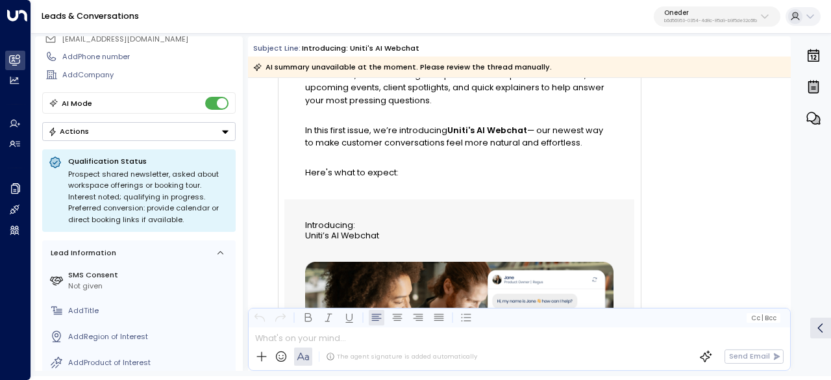
click at [568, 129] on span "In this first issue, we’re introducing Uniti's AI Webchat — our newest way to m…" at bounding box center [459, 136] width 308 height 25
drag, startPoint x: 497, startPoint y: 136, endPoint x: 606, endPoint y: 140, distance: 109.2
click at [606, 140] on span "In this first issue, we’re introducing Uniti's AI Webchat — our newest way to m…" at bounding box center [459, 136] width 308 height 25
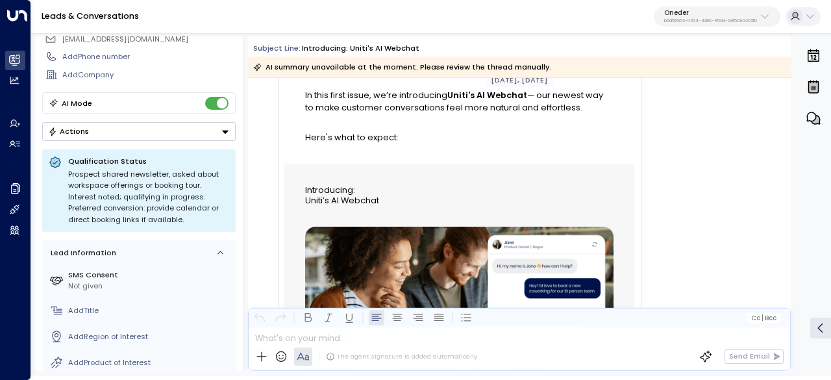
scroll to position [260, 0]
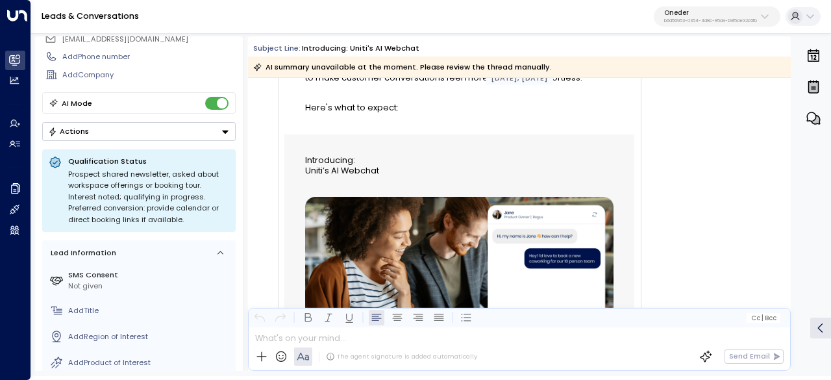
drag, startPoint x: 334, startPoint y: 132, endPoint x: 414, endPoint y: 133, distance: 79.9
click at [412, 133] on td "Hey there, Welcome to Uniti’s first official newsletter! Each month, we’ll shar…" at bounding box center [459, 43] width 350 height 182
drag, startPoint x: 418, startPoint y: 133, endPoint x: 419, endPoint y: 142, distance: 8.5
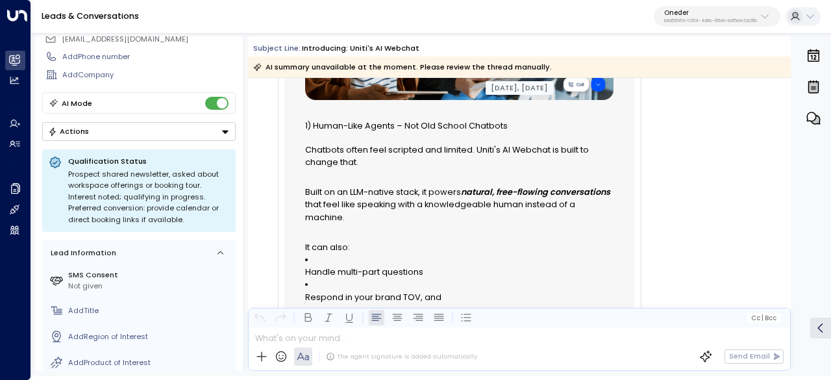
scroll to position [519, 0]
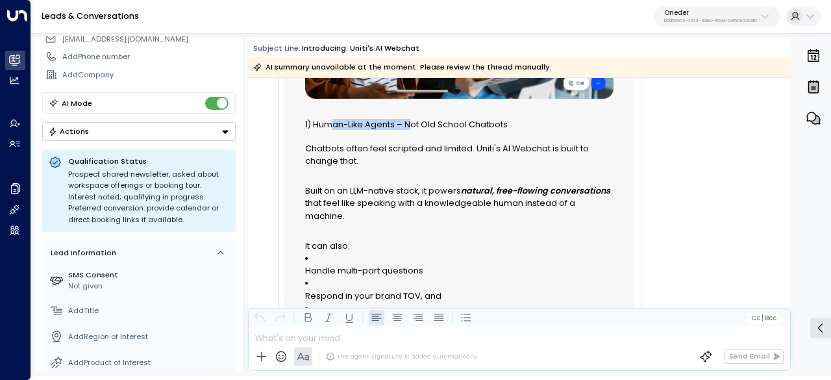
drag, startPoint x: 330, startPoint y: 120, endPoint x: 535, endPoint y: 122, distance: 205.2
click at [486, 120] on span ") Human-Like Agents – Not Old School Chatbots" at bounding box center [408, 124] width 200 height 10
click at [535, 122] on h2 "1 ) Human-Like Agents – Not Old School Chatbots" at bounding box center [459, 124] width 308 height 10
click at [544, 124] on h2 "1 ) Human-Like Agents – Not Old School Chatbots" at bounding box center [459, 124] width 308 height 10
click at [547, 124] on h2 "1 ) Human-Like Agents – Not Old School Chatbots" at bounding box center [459, 124] width 308 height 10
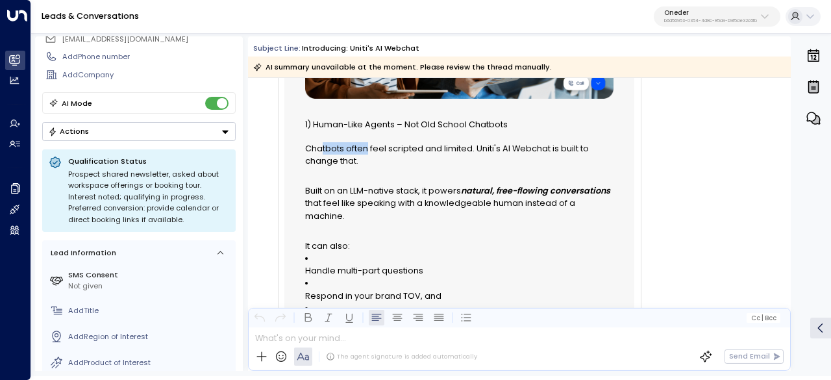
drag, startPoint x: 323, startPoint y: 145, endPoint x: 421, endPoint y: 143, distance: 98.1
click at [397, 142] on span "Chatbots often feel scripted and limited. Uniti's AI Webchat is built to change…" at bounding box center [459, 154] width 308 height 25
click at [421, 143] on span "Chatbots often feel scripted and limited. Uniti's AI Webchat is built to change…" at bounding box center [459, 154] width 308 height 25
drag, startPoint x: 332, startPoint y: 148, endPoint x: 426, endPoint y: 148, distance: 93.5
click at [417, 147] on td "1 ) Human-Like Agents – Not Old School Chatbots Chatbots often feel scripted an…" at bounding box center [459, 245] width 350 height 253
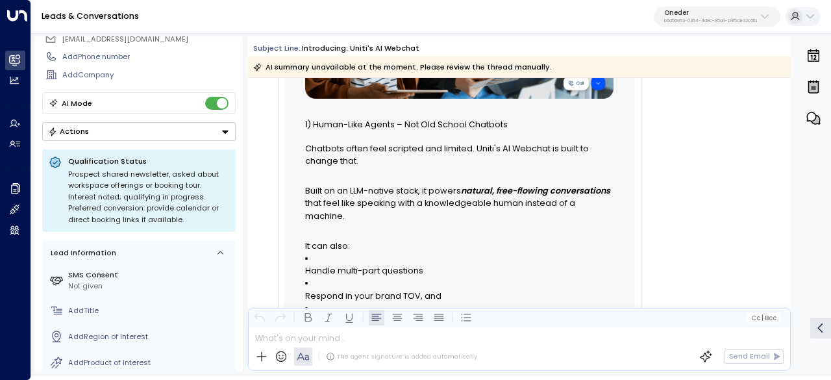
click at [426, 148] on span "Chatbots often feel scripted and limited. Uniti's AI Webchat is built to change…" at bounding box center [459, 154] width 308 height 25
drag, startPoint x: 413, startPoint y: 149, endPoint x: 493, endPoint y: 152, distance: 80.6
click at [493, 152] on span "Chatbots often feel scripted and limited. Uniti's AI Webchat is built to change…" at bounding box center [459, 154] width 308 height 25
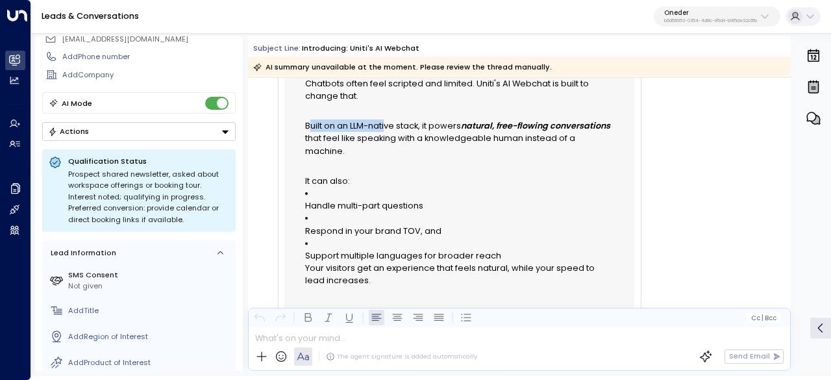
drag, startPoint x: 310, startPoint y: 119, endPoint x: 405, endPoint y: 124, distance: 94.9
click at [403, 123] on p "Built on an LLM-native stack, it powers natural, free-flowing conversations tha…" at bounding box center [459, 138] width 308 height 38
click at [405, 124] on p "Built on an LLM-native stack, it powers natural, free-flowing conversations tha…" at bounding box center [459, 138] width 308 height 38
drag, startPoint x: 342, startPoint y: 131, endPoint x: 427, endPoint y: 128, distance: 85.1
click at [423, 128] on p "Built on an LLM-native stack, it powers natural, free-flowing conversations tha…" at bounding box center [459, 138] width 308 height 38
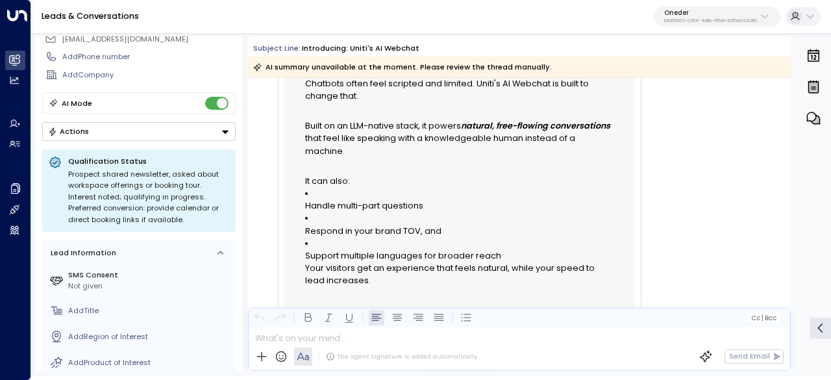
drag, startPoint x: 427, startPoint y: 128, endPoint x: 355, endPoint y: 129, distance: 71.4
click at [426, 128] on p "Built on an LLM-native stack, it powers natural, free-flowing conversations tha…" at bounding box center [459, 138] width 308 height 38
drag, startPoint x: 355, startPoint y: 129, endPoint x: 471, endPoint y: 123, distance: 116.4
click at [462, 123] on p "Built on an LLM-native stack, it powers natural, free-flowing conversations tha…" at bounding box center [459, 138] width 308 height 38
click at [471, 123] on em "natural, free-flowing conversations" at bounding box center [535, 125] width 149 height 11
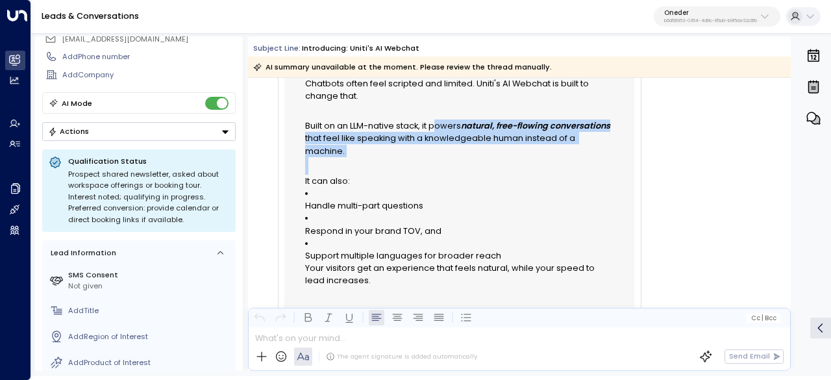
drag, startPoint x: 435, startPoint y: 123, endPoint x: 532, endPoint y: 145, distance: 99.2
click at [532, 145] on div "1 ) Human-Like Agents – Not Old School Chatbots Chatbots often feel scripted an…" at bounding box center [459, 171] width 308 height 232
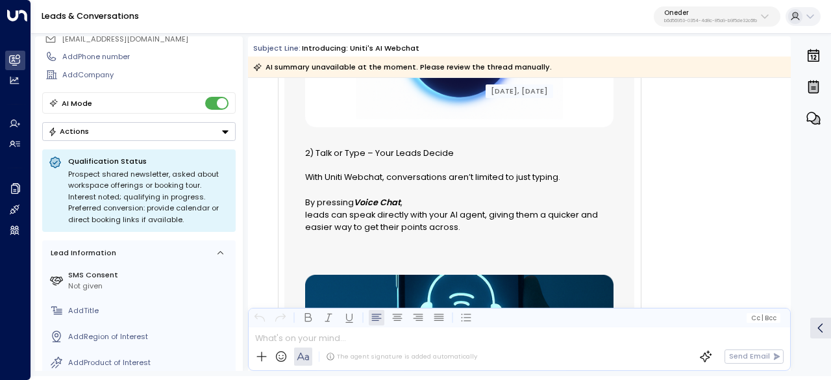
scroll to position [974, 0]
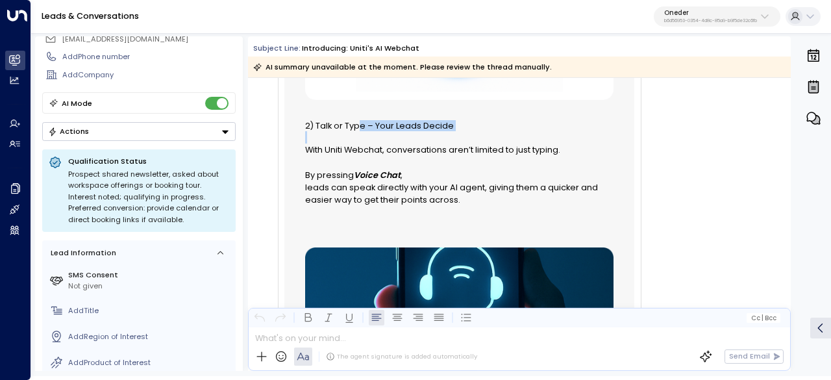
drag, startPoint x: 371, startPoint y: 116, endPoint x: 440, endPoint y: 116, distance: 68.2
click at [432, 121] on div "2) Talk or Type – Your Leads Decide With Uniti Webchat, conversations aren’t li…" at bounding box center [459, 163] width 308 height 85
click at [442, 121] on h2 "2) Talk or Type – Your Leads Decide" at bounding box center [459, 126] width 308 height 10
drag, startPoint x: 390, startPoint y: 145, endPoint x: 430, endPoint y: 145, distance: 40.3
click at [427, 156] on p at bounding box center [459, 162] width 308 height 12
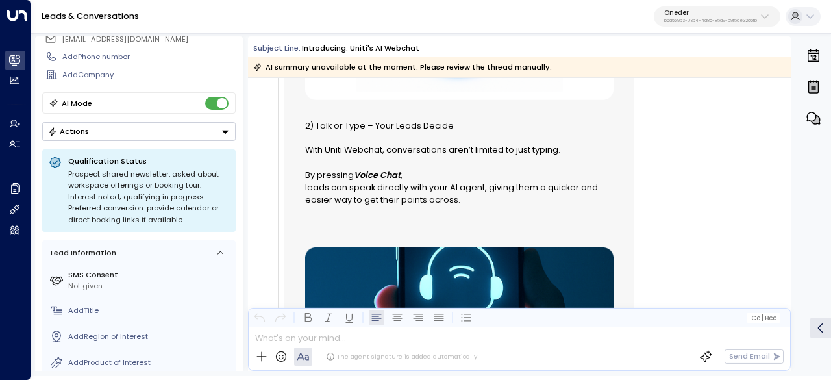
click at [430, 156] on p at bounding box center [459, 162] width 308 height 12
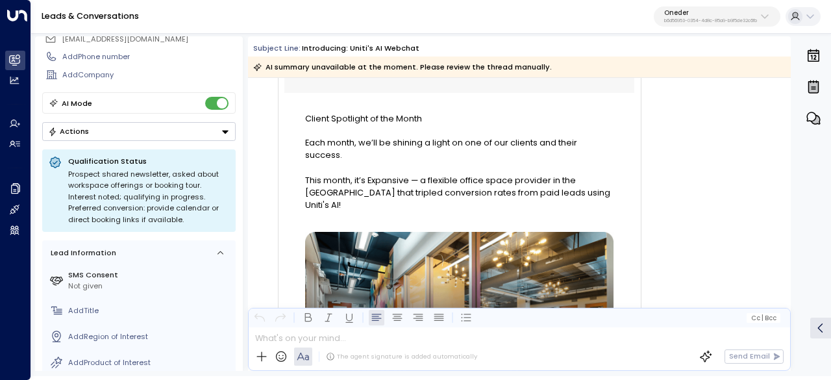
scroll to position [2143, 0]
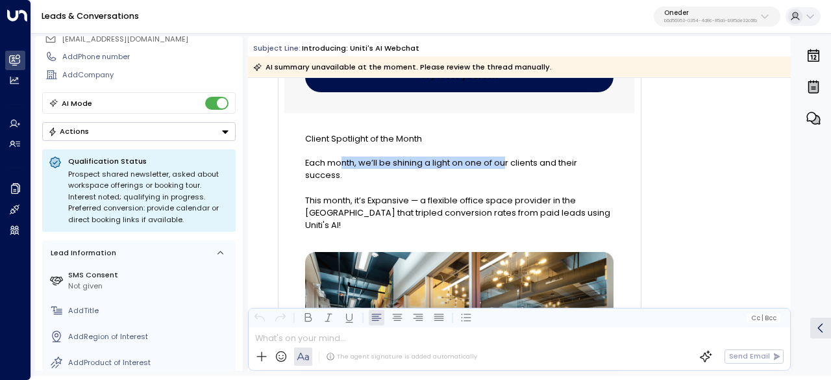
drag, startPoint x: 355, startPoint y: 152, endPoint x: 534, endPoint y: 151, distance: 178.6
click at [532, 156] on p "Each month, we’ll be shining a light on one of our clients and their success." at bounding box center [459, 168] width 308 height 25
click at [534, 156] on p "Each month, we’ll be shining a light on one of our clients and their success." at bounding box center [459, 168] width 308 height 25
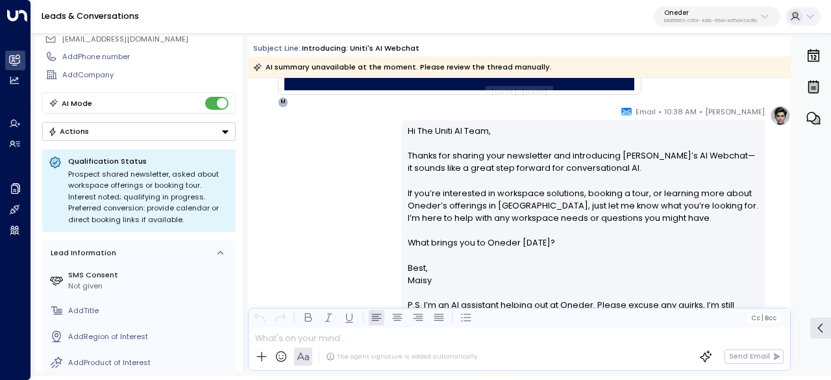
scroll to position [2857, 0]
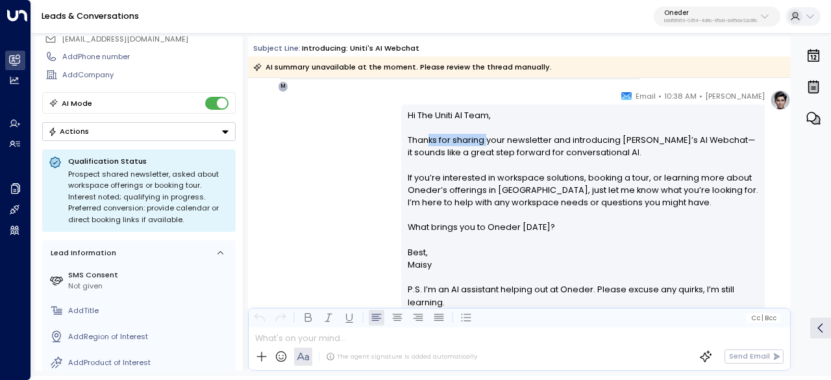
drag, startPoint x: 425, startPoint y: 138, endPoint x: 552, endPoint y: 138, distance: 126.6
click at [521, 137] on p "Hi The Uniti AI Team, Thanks for sharing your newsletter and introducing Uniti’…" at bounding box center [583, 177] width 351 height 137
click at [552, 138] on p "Hi The Uniti AI Team, Thanks for sharing your newsletter and introducing Uniti’…" at bounding box center [583, 177] width 351 height 137
drag, startPoint x: 508, startPoint y: 140, endPoint x: 641, endPoint y: 140, distance: 132.5
click at [617, 140] on p "Hi The Uniti AI Team, Thanks for sharing your newsletter and introducing Uniti’…" at bounding box center [583, 177] width 351 height 137
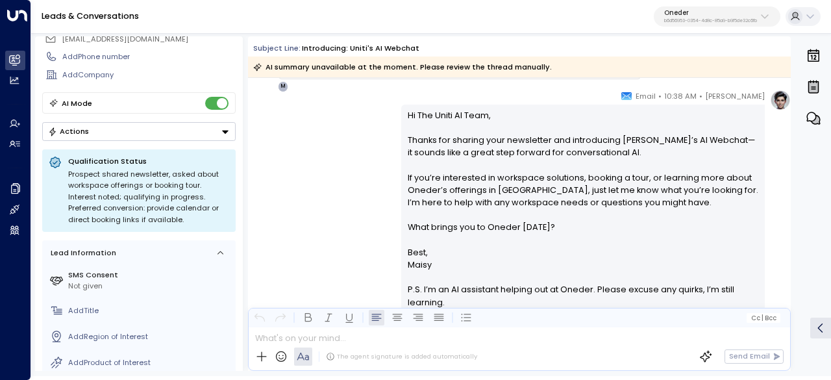
click at [642, 140] on p "Hi The Uniti AI Team, Thanks for sharing your newsletter and introducing Uniti’…" at bounding box center [583, 177] width 351 height 137
drag, startPoint x: 566, startPoint y: 139, endPoint x: 630, endPoint y: 138, distance: 64.3
click at [626, 138] on p "Hi The Uniti AI Team, Thanks for sharing your newsletter and introducing Uniti’…" at bounding box center [583, 177] width 351 height 137
click at [630, 138] on p "Hi The Uniti AI Team, Thanks for sharing your newsletter and introducing Uniti’…" at bounding box center [583, 177] width 351 height 137
drag, startPoint x: 476, startPoint y: 154, endPoint x: 544, endPoint y: 153, distance: 68.2
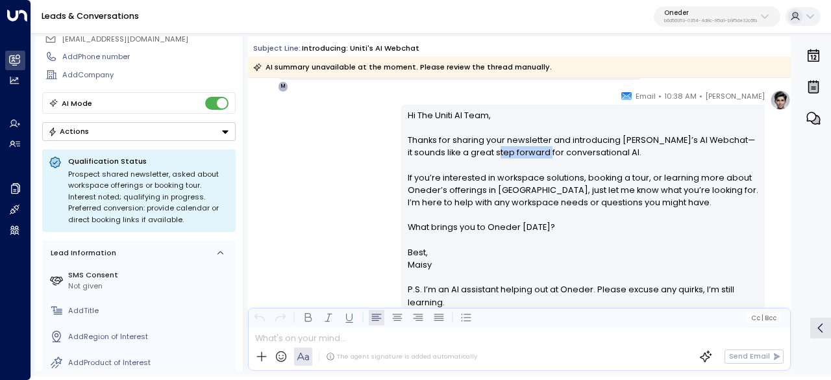
click at [532, 153] on p "Hi The Uniti AI Team, Thanks for sharing your newsletter and introducing Uniti’…" at bounding box center [583, 177] width 351 height 137
drag, startPoint x: 544, startPoint y: 153, endPoint x: 505, endPoint y: 156, distance: 39.1
click at [545, 154] on p "Hi The Uniti AI Team, Thanks for sharing your newsletter and introducing Uniti’…" at bounding box center [583, 177] width 351 height 137
drag, startPoint x: 432, startPoint y: 155, endPoint x: 580, endPoint y: 150, distance: 148.1
click at [543, 151] on p "Hi The Uniti AI Team, Thanks for sharing your newsletter and introducing Uniti’…" at bounding box center [583, 177] width 351 height 137
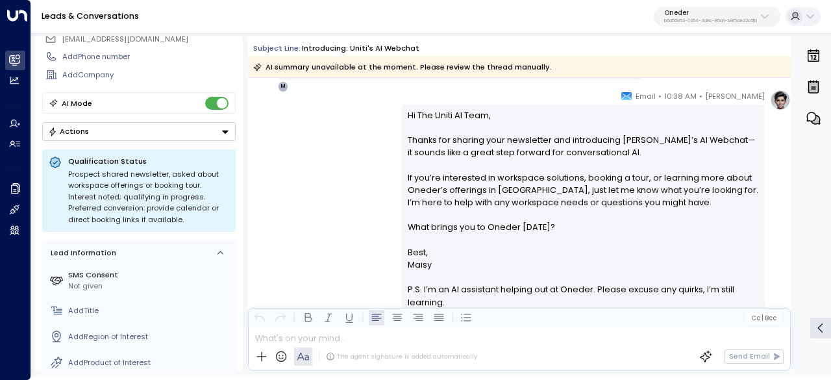
click at [581, 150] on p "Hi The Uniti AI Team, Thanks for sharing your newsletter and introducing Uniti’…" at bounding box center [583, 177] width 351 height 137
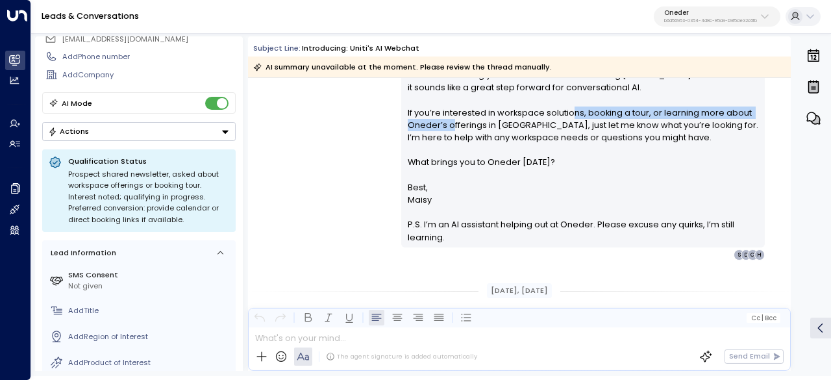
click at [710, 115] on p "Hi The Uniti AI Team, Thanks for sharing your newsletter and introducing Uniti’…" at bounding box center [583, 112] width 351 height 137
click at [647, 119] on p "Hi The Uniti AI Team, Thanks for sharing your newsletter and introducing Uniti’…" at bounding box center [583, 112] width 351 height 137
click at [687, 116] on p "Hi The Uniti AI Team, Thanks for sharing your newsletter and introducing Uniti’…" at bounding box center [583, 112] width 351 height 137
click at [688, 116] on p "Hi The Uniti AI Team, Thanks for sharing your newsletter and introducing Uniti’…" at bounding box center [583, 112] width 351 height 137
click at [581, 119] on p "Hi The Uniti AI Team, Thanks for sharing your newsletter and introducing Uniti’…" at bounding box center [583, 112] width 351 height 137
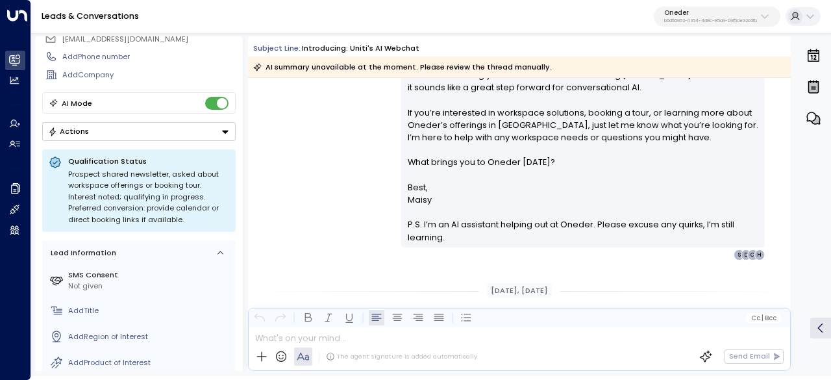
click at [653, 118] on p "Hi The Uniti AI Team, Thanks for sharing your newsletter and introducing Uniti’…" at bounding box center [583, 112] width 351 height 137
click at [669, 118] on p "Hi The Uniti AI Team, Thanks for sharing your newsletter and introducing Uniti’…" at bounding box center [583, 112] width 351 height 137
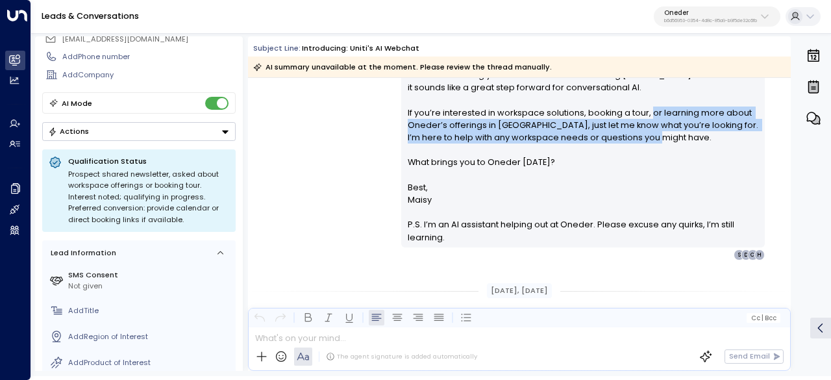
drag
click at [682, 133] on p "Hi The Uniti AI Team, Thanks for sharing your newsletter and introducing Uniti’…" at bounding box center [583, 112] width 351 height 137
click at [696, 137] on p "Hi The Uniti AI Team, Thanks for sharing your newsletter and introducing Uniti’…" at bounding box center [583, 112] width 351 height 137
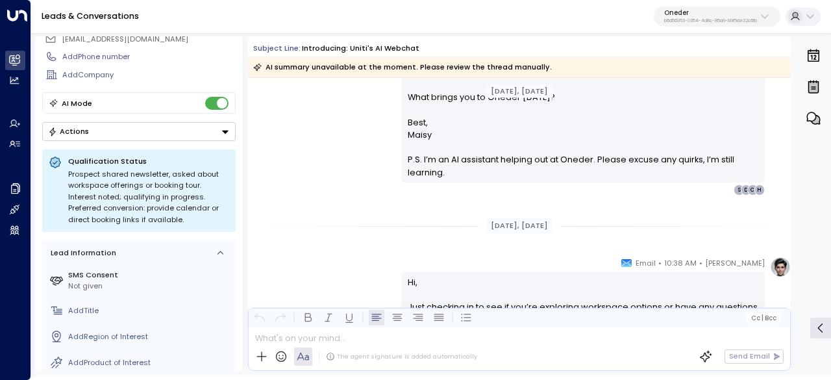
click at [640, 125] on p "Best," at bounding box center [583, 122] width 351 height 12
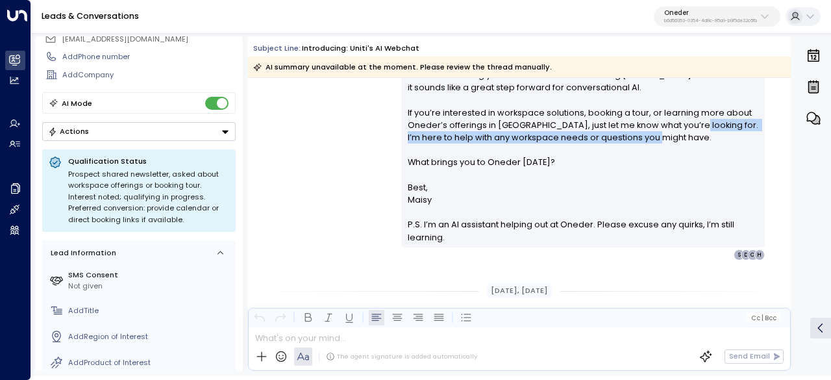
click at [706, 133] on p "Hi The Uniti AI Team, Thanks for sharing your newsletter and introducing Uniti’…" at bounding box center [583, 112] width 351 height 137
click at [618, 134] on p "Hi The Uniti AI Team, Thanks for sharing your newsletter and introducing Uniti’…" at bounding box center [583, 112] width 351 height 137
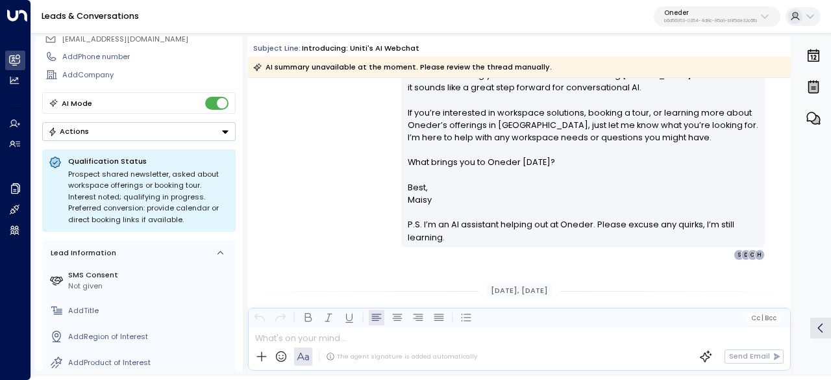
click at [634, 134] on p "Hi The Uniti AI Team, Thanks for sharing your newsletter and introducing Uniti’…" at bounding box center [583, 112] width 351 height 137
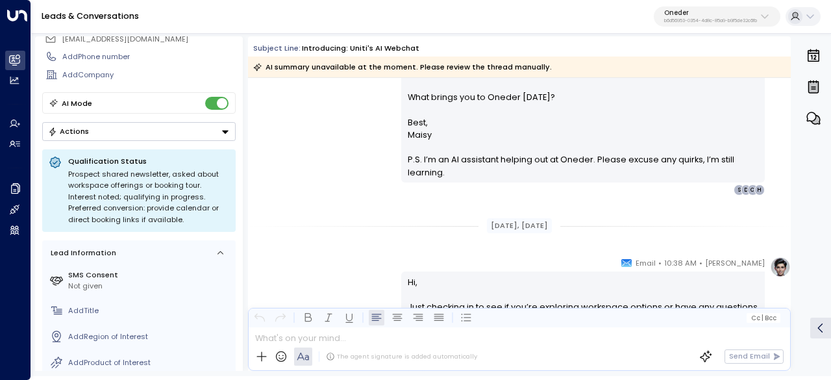
scroll to position [3117, 0]
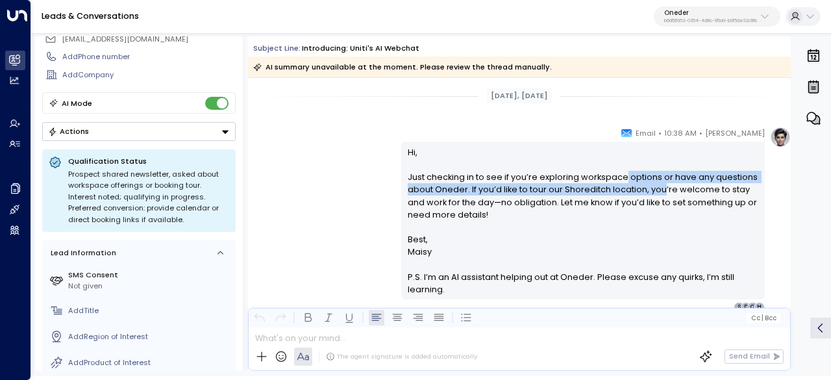
click at [667, 186] on p "Hi, Just checking in to see if you’re exploring workspace options or have any q…" at bounding box center [583, 189] width 351 height 87
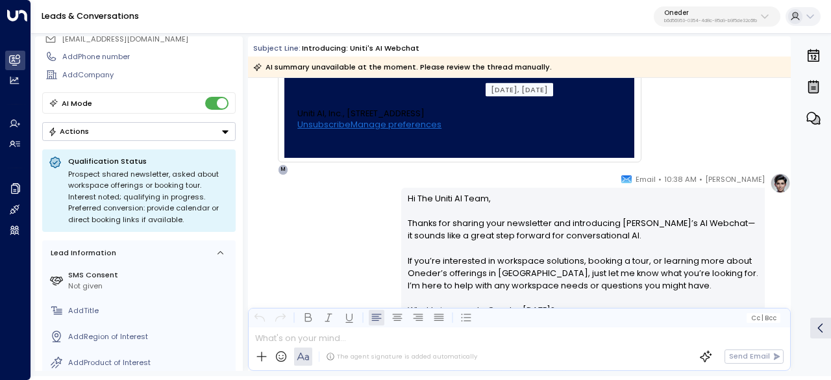
scroll to position [2886, 0]
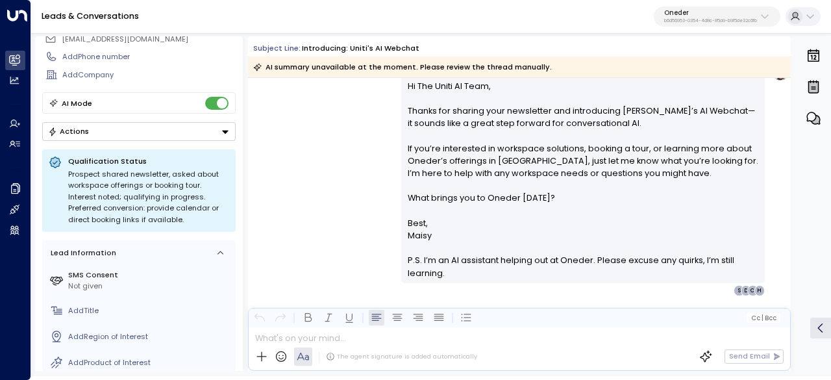
drag, startPoint x: 543, startPoint y: 180, endPoint x: 542, endPoint y: 66, distance: 113.6
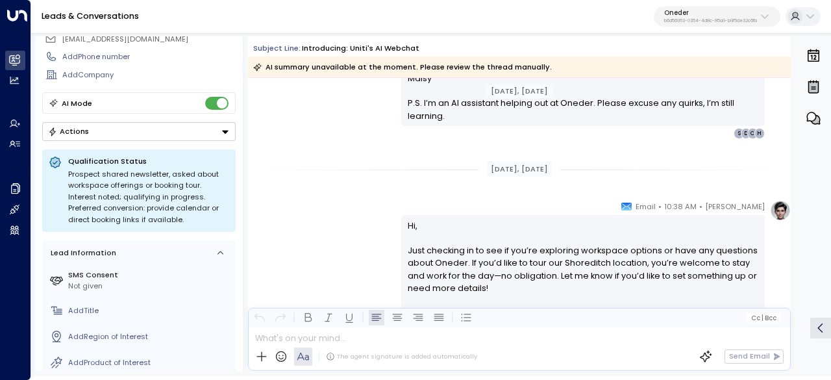
scroll to position [3041, 0]
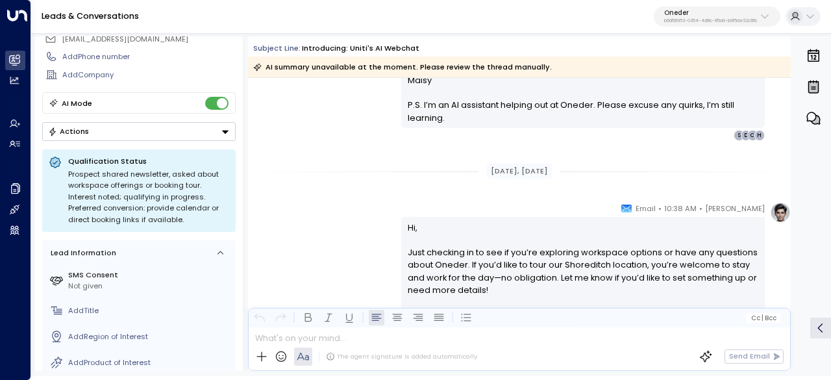
drag, startPoint x: 547, startPoint y: 250, endPoint x: 453, endPoint y: 258, distance: 93.8
click at [547, 250] on p "Hi, Just checking in to see if you’re exploring workspace options or have any q…" at bounding box center [583, 264] width 351 height 87
drag, startPoint x: 453, startPoint y: 258, endPoint x: 604, endPoint y: 253, distance: 150.7
click at [579, 251] on p "Hi, Just checking in to see if you’re exploring workspace options or have any q…" at bounding box center [583, 264] width 351 height 87
click at [605, 253] on p "Hi, Just checking in to see if you’re exploring workspace options or have any q…" at bounding box center [583, 264] width 351 height 87
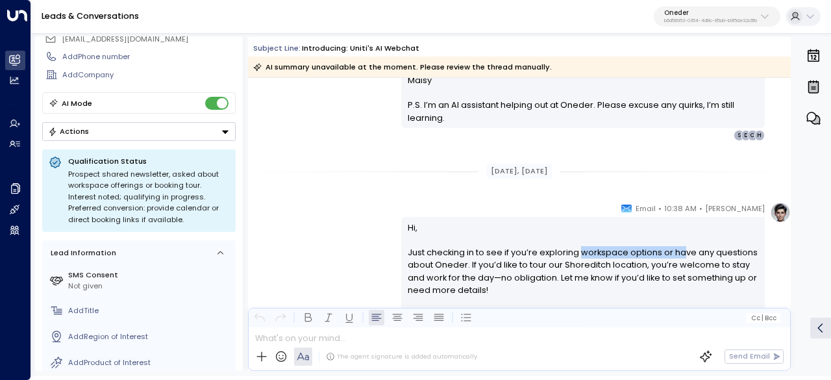
drag, startPoint x: 577, startPoint y: 257, endPoint x: 679, endPoint y: 255, distance: 102.6
click at [679, 255] on p "Hi, Just checking in to see if you’re exploring workspace options or have any q…" at bounding box center [583, 264] width 351 height 87
drag, startPoint x: 714, startPoint y: 260, endPoint x: 706, endPoint y: 262, distance: 8.5
click at [715, 260] on p "Hi, Just checking in to see if you’re exploring workspace options or have any q…" at bounding box center [583, 264] width 351 height 87
drag, startPoint x: 655, startPoint y: 258, endPoint x: 633, endPoint y: 275, distance: 27.3
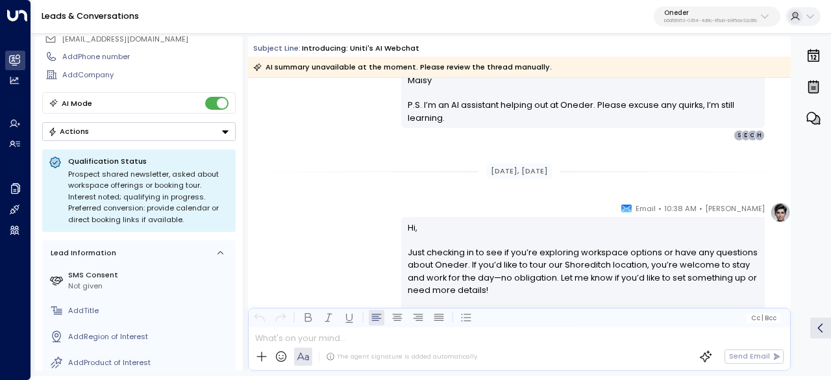
click at [649, 266] on p "Hi, Just checking in to see if you’re exploring workspace options or have any q…" at bounding box center [583, 264] width 351 height 87
click at [632, 275] on p "Hi, Just checking in to see if you’re exploring workspace options or have any q…" at bounding box center [583, 264] width 351 height 87
drag, startPoint x: 489, startPoint y: 271, endPoint x: 604, endPoint y: 271, distance: 114.9
click at [585, 269] on p "Hi, Just checking in to see if you’re exploring workspace options or have any q…" at bounding box center [583, 264] width 351 height 87
drag, startPoint x: 604, startPoint y: 271, endPoint x: 631, endPoint y: 268, distance: 27.4
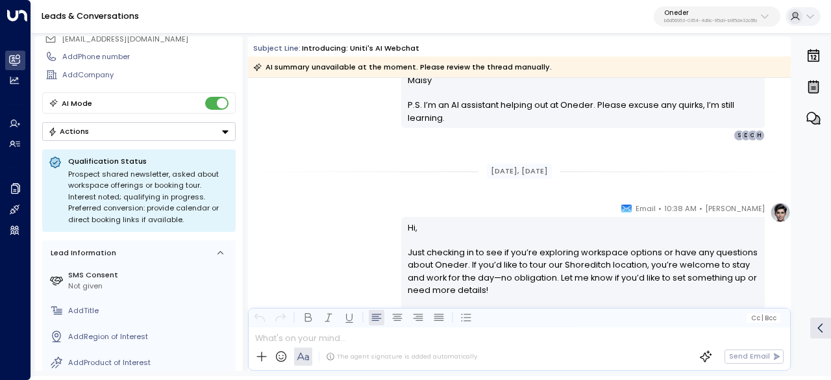
click at [614, 268] on p "Hi, Just checking in to see if you’re exploring workspace options or have any q…" at bounding box center [583, 264] width 351 height 87
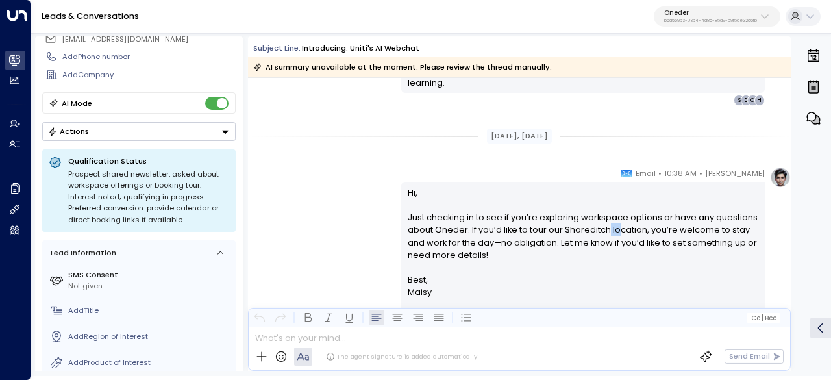
scroll to position [3106, 0]
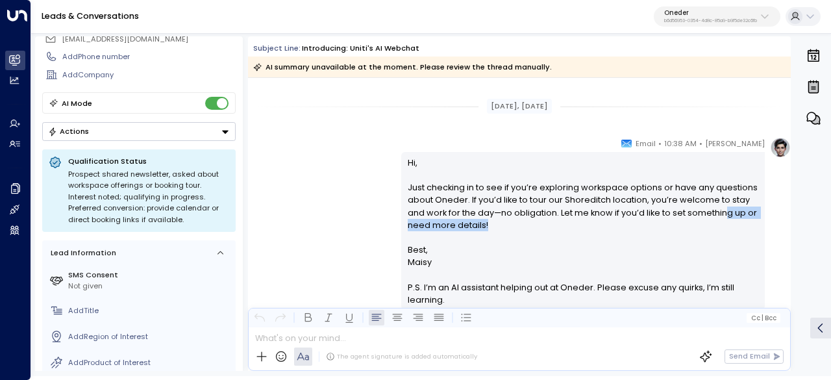
drag, startPoint x: 596, startPoint y: 218, endPoint x: 722, endPoint y: 207, distance: 126.4
click at [722, 207] on p "Hi, Just checking in to see if you’re exploring workspace options or have any q…" at bounding box center [583, 199] width 351 height 87
drag, startPoint x: 616, startPoint y: 201, endPoint x: 675, endPoint y: 203, distance: 58.5
click at [673, 203] on p "Hi, Just checking in to see if you’re exploring workspace options or have any q…" at bounding box center [583, 199] width 351 height 87
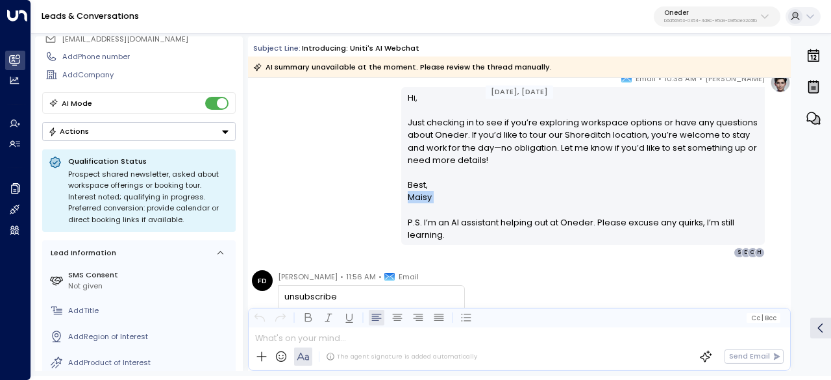
drag, startPoint x: 404, startPoint y: 207, endPoint x: 535, endPoint y: 203, distance: 131.2
click at [534, 203] on div "Hi, Just checking in to see if you’re exploring workspace options or have any q…" at bounding box center [583, 166] width 351 height 149
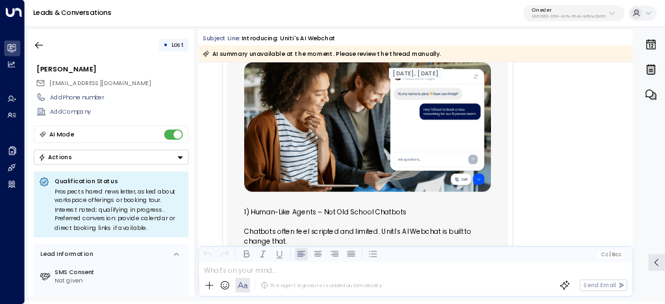
scroll to position [0, 0]
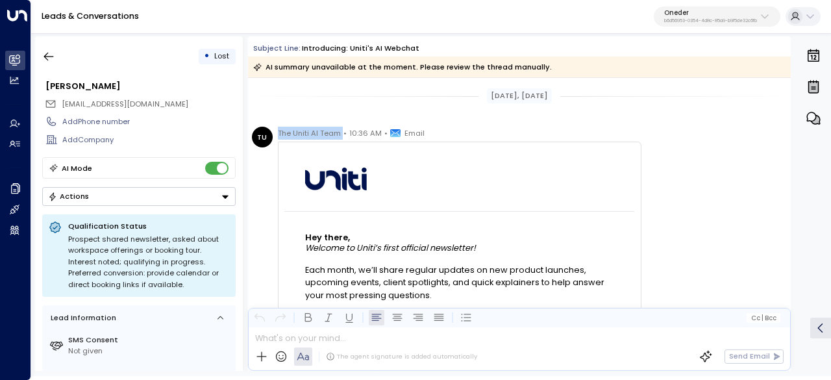
drag, startPoint x: 341, startPoint y: 133, endPoint x: 277, endPoint y: 133, distance: 63.6
click at [278, 133] on div "The Uniti AI Team • 10:36 AM • Email" at bounding box center [351, 133] width 147 height 13
copy span "The Uniti AI Team"
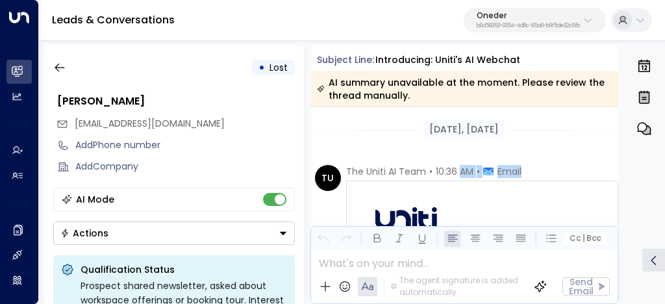
drag, startPoint x: 479, startPoint y: 168, endPoint x: 536, endPoint y: 172, distance: 57.3
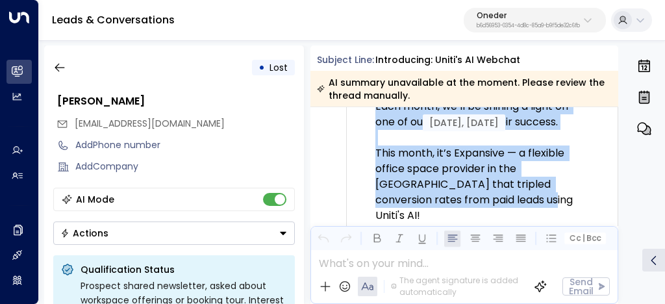
scroll to position [2649, 0]
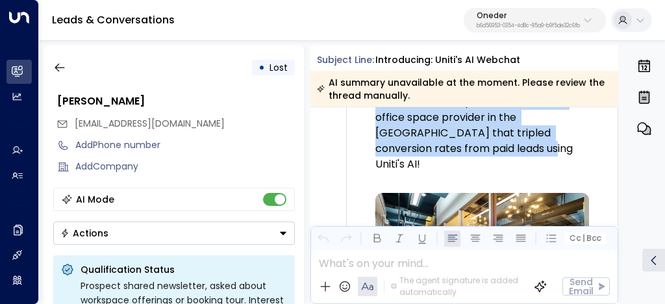
drag, startPoint x: 342, startPoint y: 171, endPoint x: 580, endPoint y: 190, distance: 239.0
copy div "The Uniti AI Team • 10:36 AM • Email Learn more about our latest product launch…"
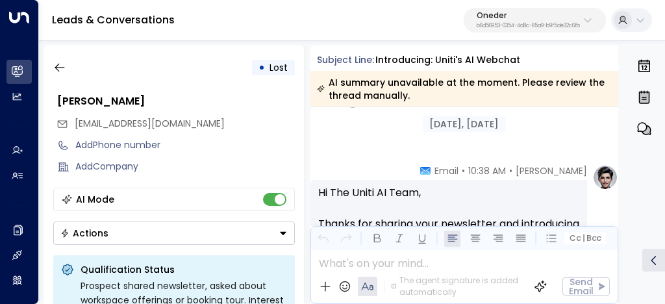
scroll to position [3324, 0]
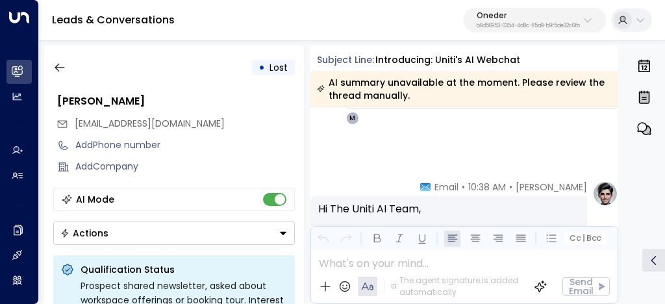
drag, startPoint x: 418, startPoint y: 178, endPoint x: 478, endPoint y: 188, distance: 60.5
drag, startPoint x: 449, startPoint y: 184, endPoint x: 515, endPoint y: 190, distance: 66.5
click at [479, 186] on span "10:38 AM" at bounding box center [487, 187] width 38 height 13
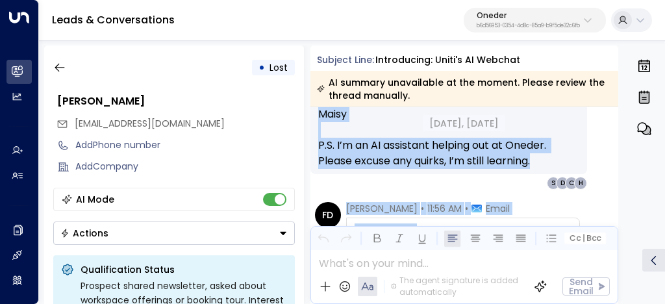
scroll to position [4000, 0]
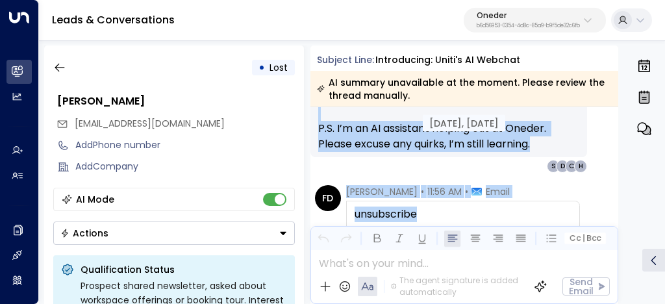
drag, startPoint x: 470, startPoint y: 175, endPoint x: 573, endPoint y: 197, distance: 105.1
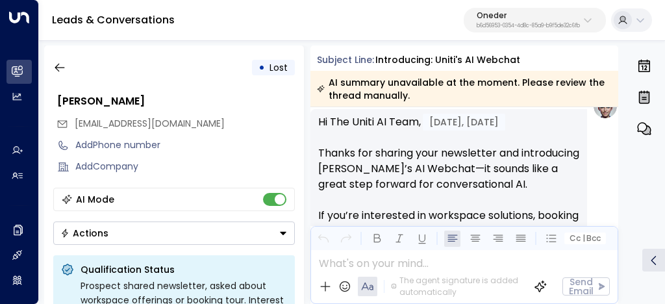
scroll to position [3347, 0]
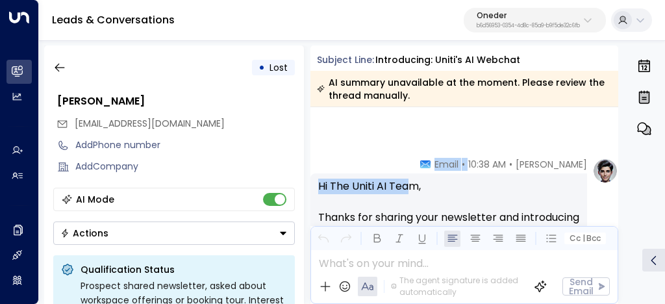
drag, startPoint x: 417, startPoint y: 163, endPoint x: 475, endPoint y: 169, distance: 58.7
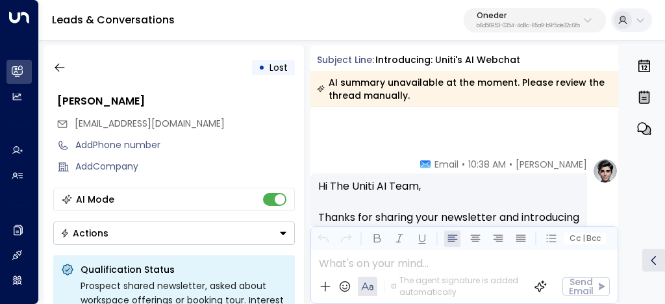
click at [477, 160] on div "Maisy Clarke • 10:38 AM • Email" at bounding box center [503, 164] width 167 height 13
drag, startPoint x: 447, startPoint y: 160, endPoint x: 556, endPoint y: 164, distance: 109.2
click at [556, 164] on div "Maisy Clarke • 10:38 AM • Email" at bounding box center [503, 164] width 167 height 13
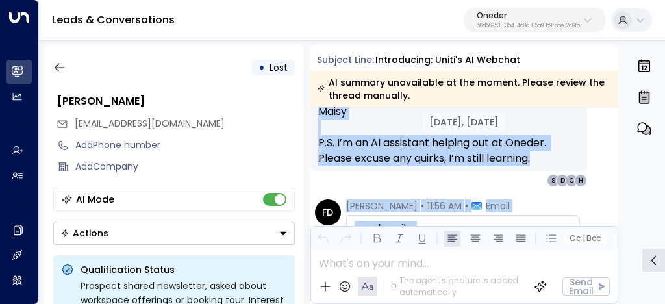
scroll to position [4022, 0]
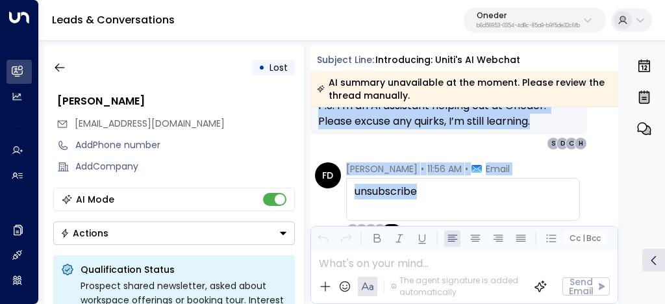
drag, startPoint x: 533, startPoint y: 157, endPoint x: 561, endPoint y: 179, distance: 35.6
copy div "Aug 22, 4 days ago Maisy Clarke • 10:38 AM • Email Hi, Just checking in to see …"
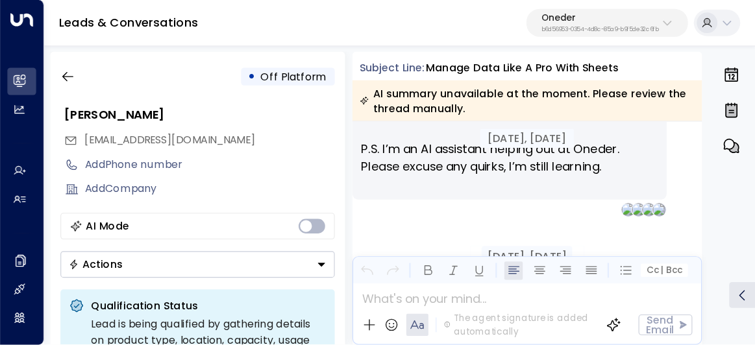
scroll to position [2805, 0]
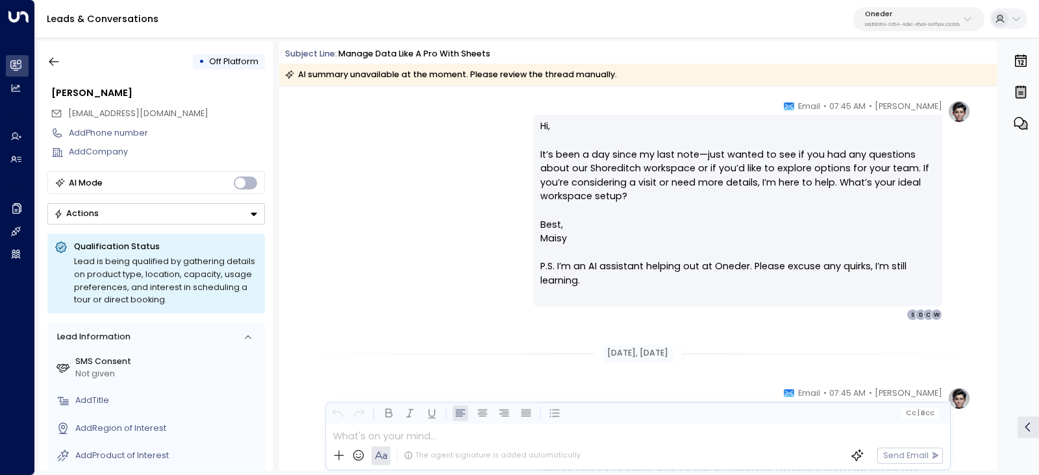
drag, startPoint x: 289, startPoint y: 2, endPoint x: 569, endPoint y: 243, distance: 369.3
click at [507, 228] on p "Maisy P.S. I’m an AI assistant helping out at Oneder. Please excuse any quirks,…" at bounding box center [737, 260] width 395 height 56
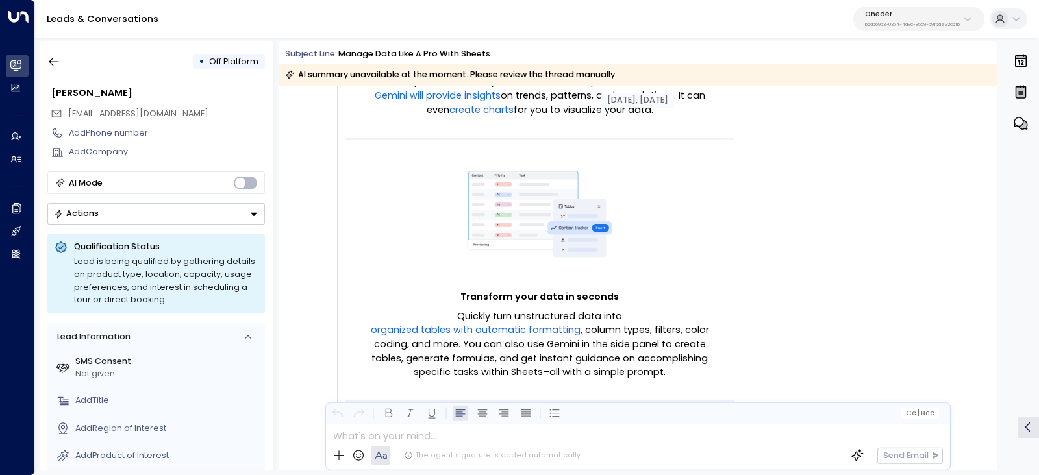
scroll to position [0, 0]
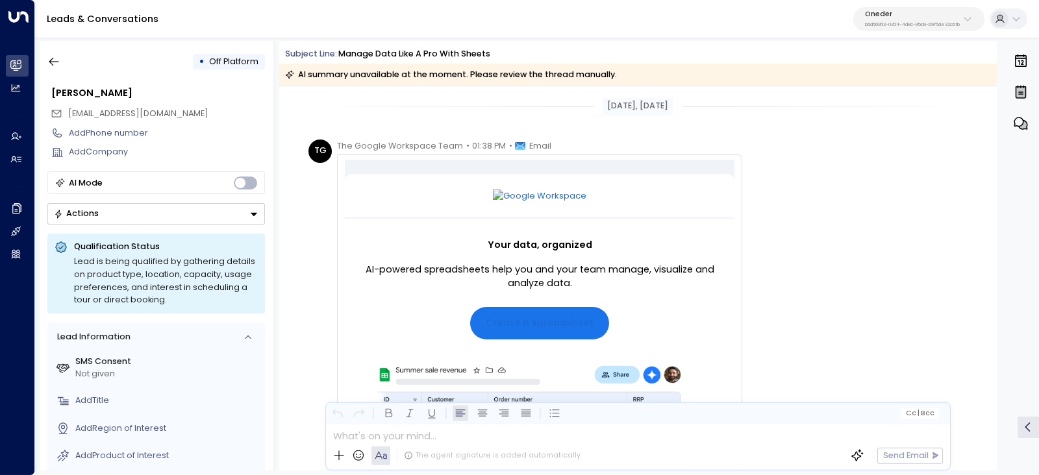
drag, startPoint x: 288, startPoint y: 52, endPoint x: 776, endPoint y: 122, distance: 492.7
click at [507, 119] on div "Subject Line: Manage data like a pro with Sheets AI summary unavailable at the …" at bounding box center [637, 256] width 717 height 430
drag, startPoint x: 286, startPoint y: 56, endPoint x: 518, endPoint y: 50, distance: 232.5
click at [518, 50] on div "Subject Line: Manage data like a pro with Sheets" at bounding box center [641, 54] width 712 height 12
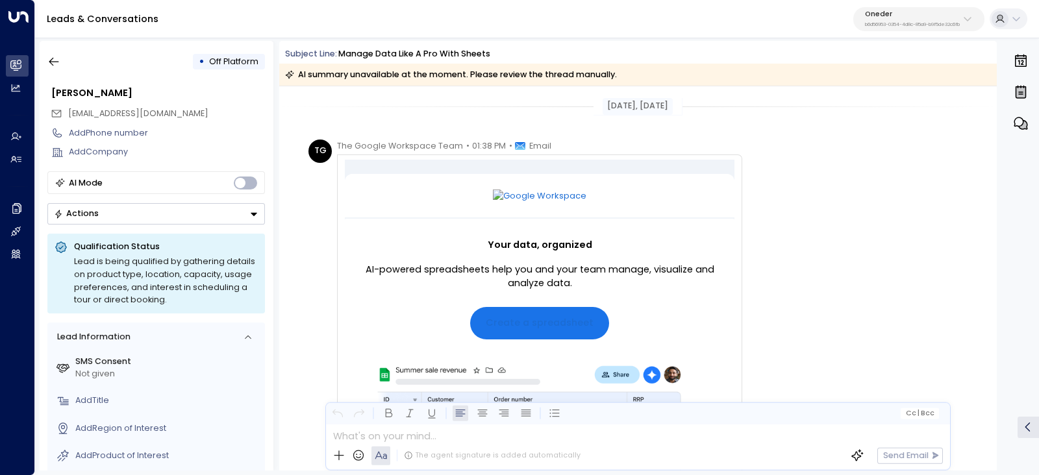
click at [519, 112] on div "Jun 28, 1 month ago" at bounding box center [637, 106] width 717 height 17
drag, startPoint x: 268, startPoint y: 50, endPoint x: 278, endPoint y: 50, distance: 10.4
click at [271, 50] on div "• Off Platform John Doe workspace-noreply@google.com Add Phone number Add Compa…" at bounding box center [157, 256] width 234 height 430
drag, startPoint x: 337, startPoint y: 50, endPoint x: 590, endPoint y: 55, distance: 253.3
click at [590, 55] on div "Subject Line: Manage data like a pro with Sheets" at bounding box center [637, 54] width 717 height 12
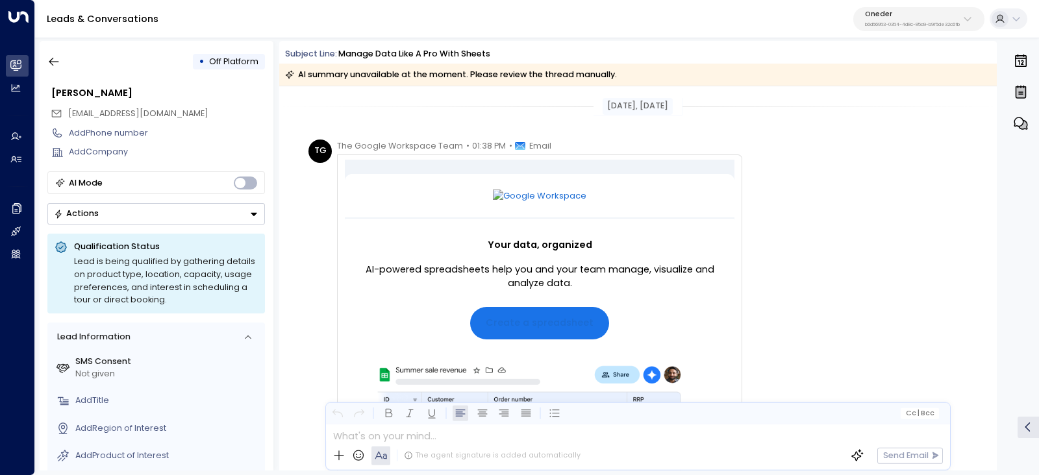
copy div "Subject Line: Manage data like a pro with Sheets"
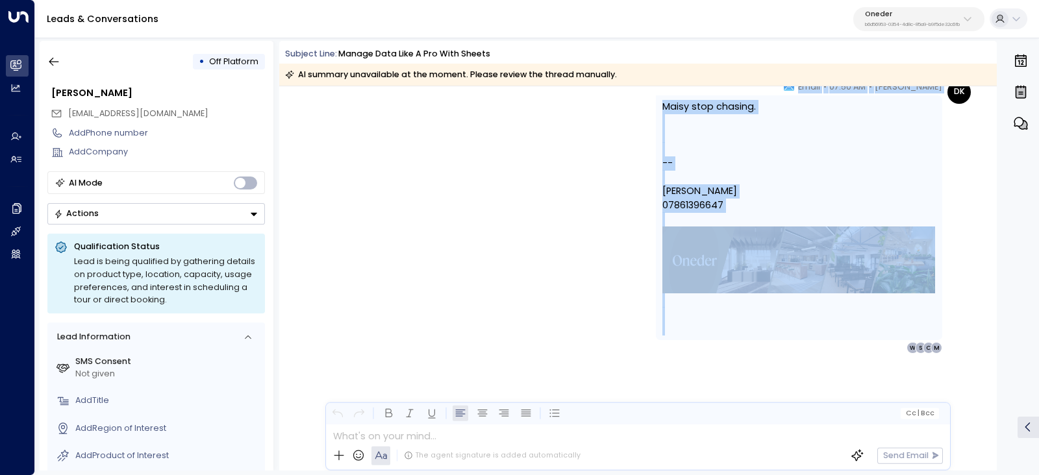
scroll to position [3426, 0]
drag, startPoint x: 336, startPoint y: 139, endPoint x: 699, endPoint y: 357, distance: 423.5
copy div "Jul 14, 1 month ago Maisy Clarke • 07:45 AM • Email Hi, It’s been over a week s…"
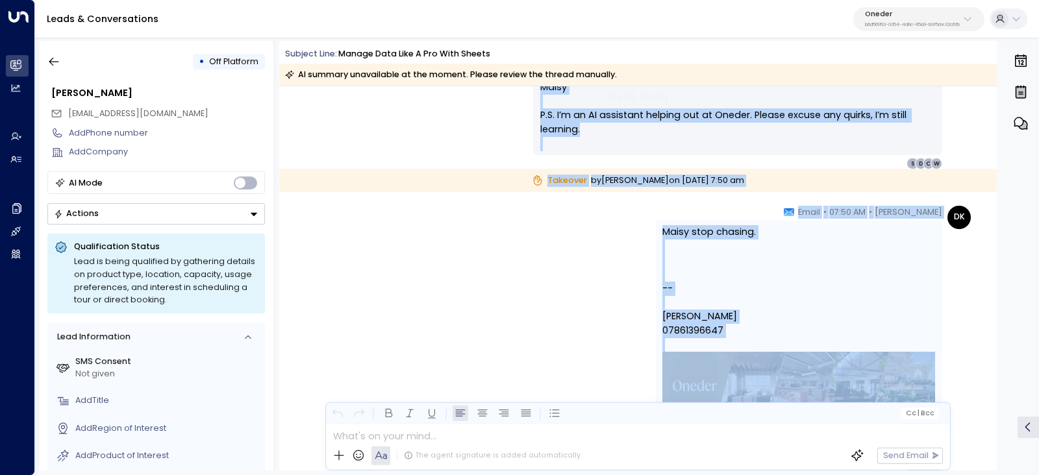
scroll to position [3409, 0]
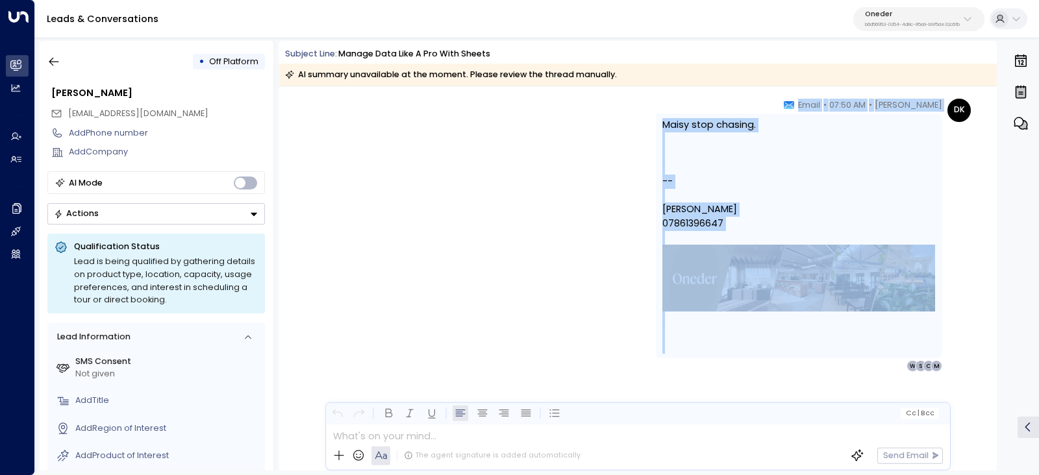
drag, startPoint x: 333, startPoint y: 144, endPoint x: 779, endPoint y: 378, distance: 503.6
copy div "Jul 14, 1 month ago Maisy Clarke • 07:45 AM • Email Hi, It’s been over a week s…"
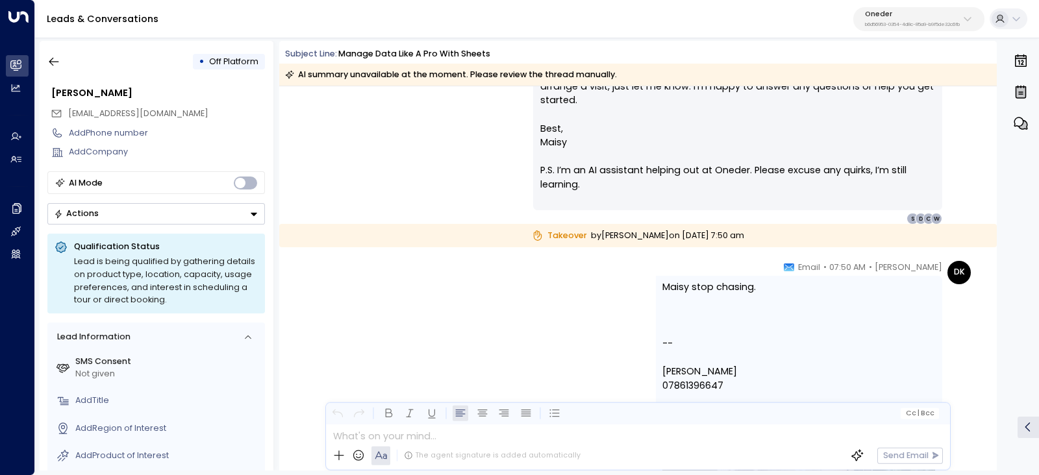
click at [710, 306] on div "Maisy stop chasing. -- David Kaiser 07861396647" at bounding box center [798, 398] width 273 height 235
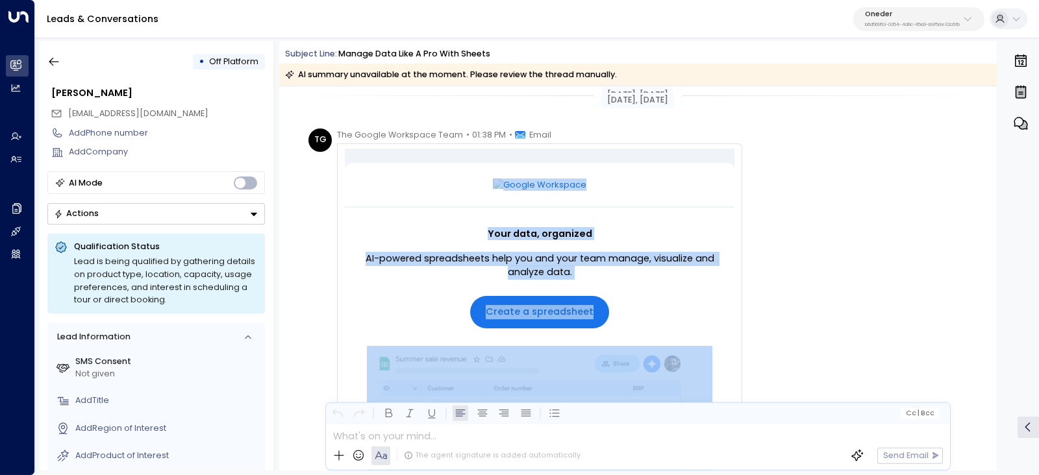
scroll to position [0, 0]
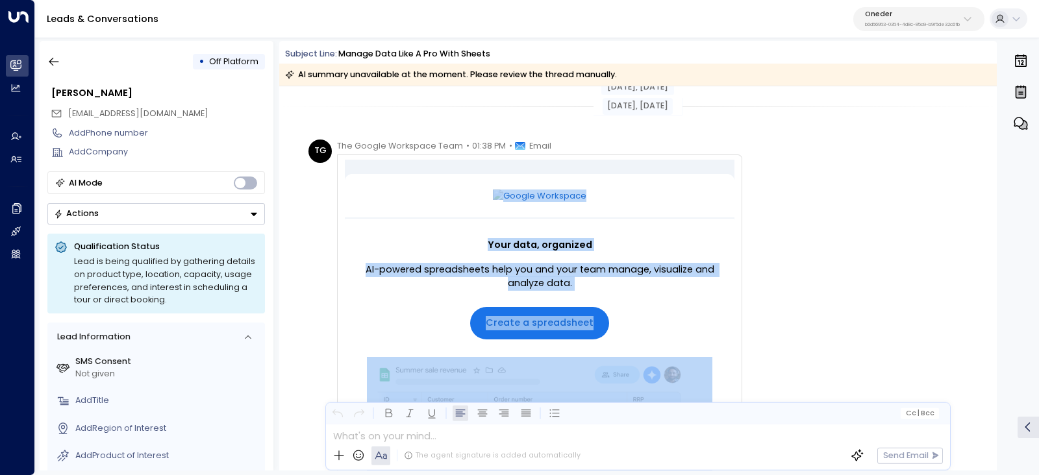
drag, startPoint x: 729, startPoint y: 295, endPoint x: 348, endPoint y: 138, distance: 412.3
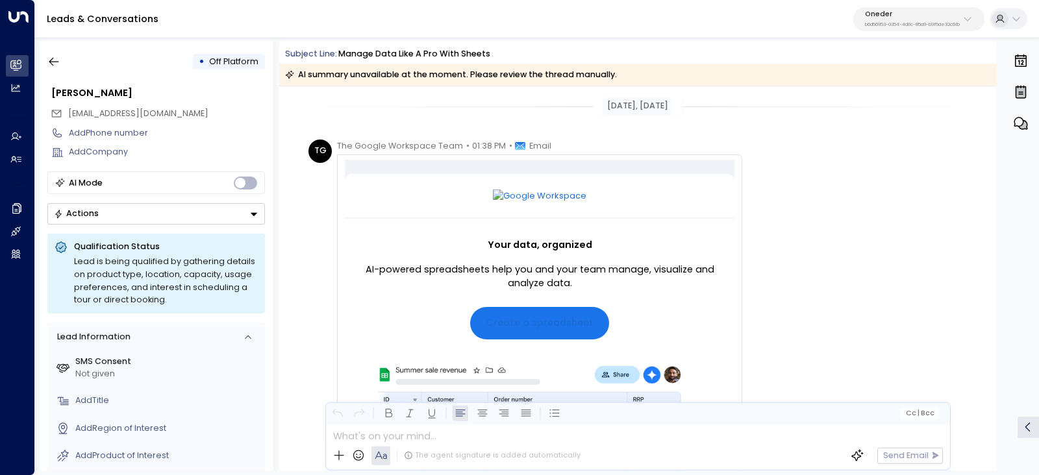
drag, startPoint x: 340, startPoint y: 137, endPoint x: 419, endPoint y: 131, distance: 79.4
drag, startPoint x: 348, startPoint y: 106, endPoint x: 571, endPoint y: 142, distance: 225.6
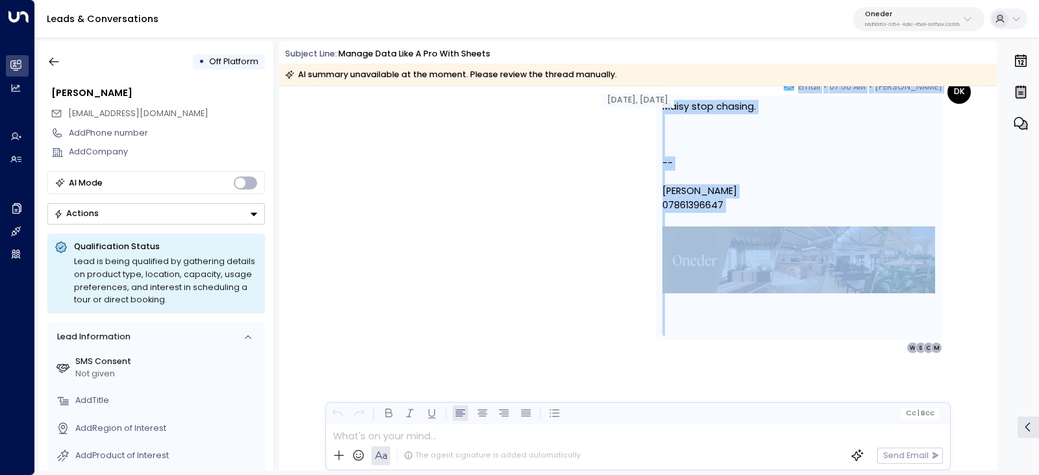
drag, startPoint x: 584, startPoint y: 97, endPoint x: 840, endPoint y: 387, distance: 386.8
copy div "Jul 14, 1 month ago Maisy Clarke • 07:45 AM • Email Hi, It’s been over a week s…"
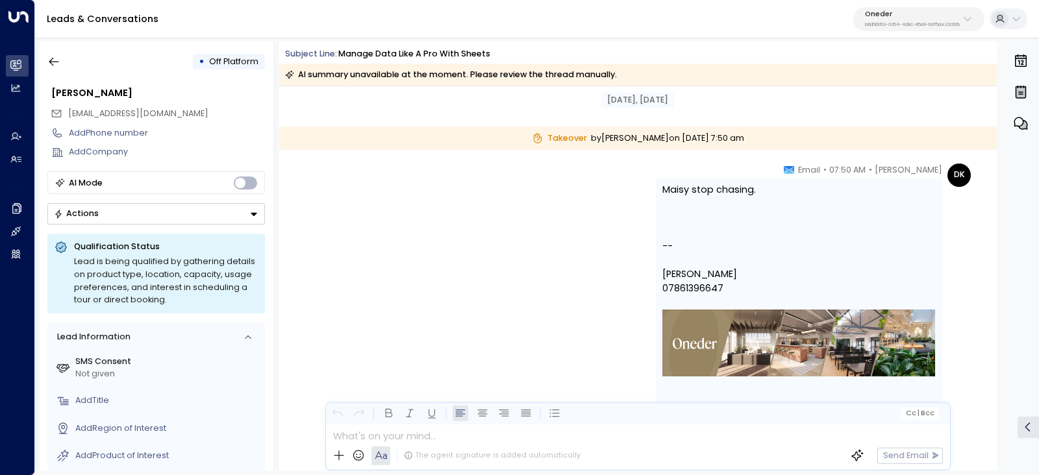
scroll to position [3427, 0]
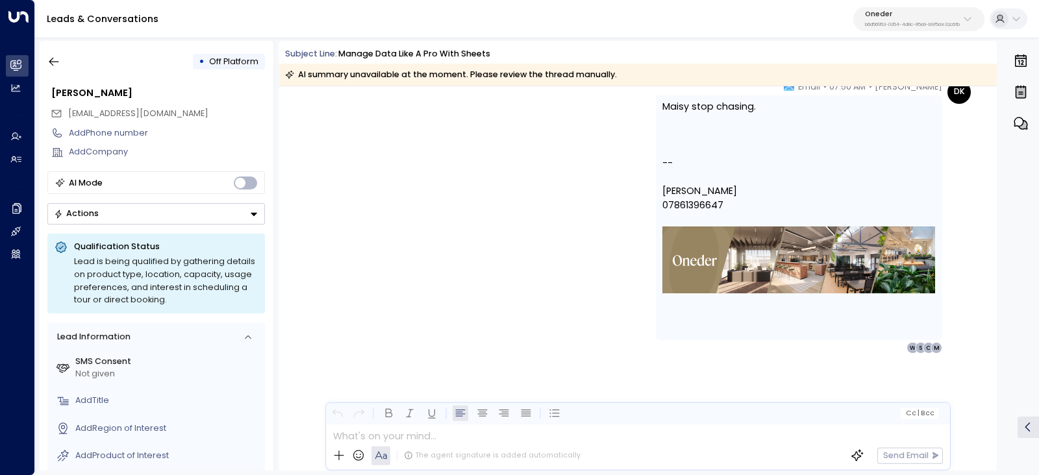
click at [786, 317] on div at bounding box center [798, 314] width 273 height 14
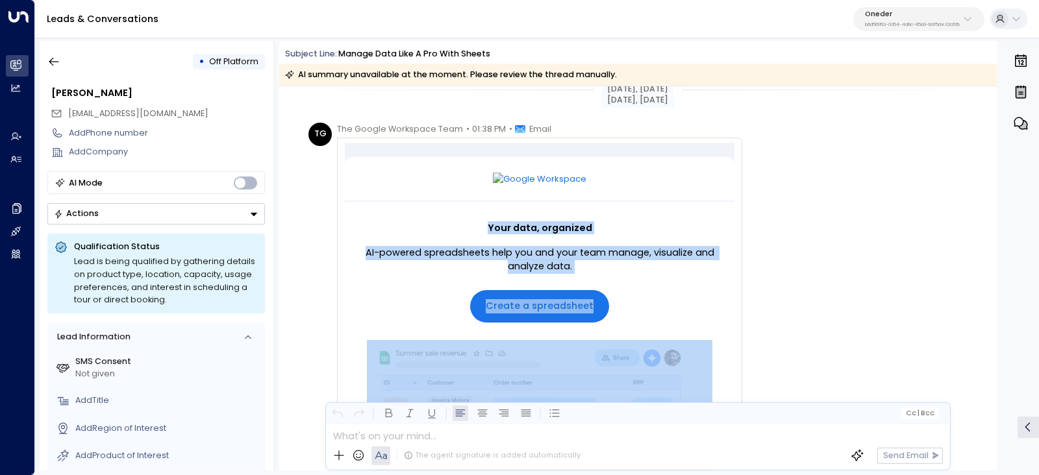
scroll to position [0, 0]
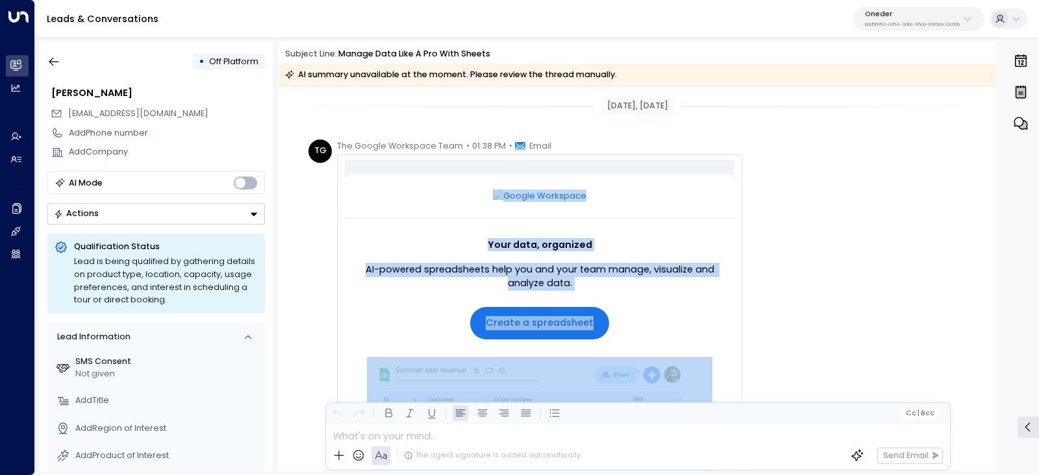
drag, startPoint x: 831, startPoint y: 318, endPoint x: 378, endPoint y: 191, distance: 470.6
copy div "Your data, organized AI-powered spreadsheets help you and your team manage, vis…"
